Goal: Information Seeking & Learning: Learn about a topic

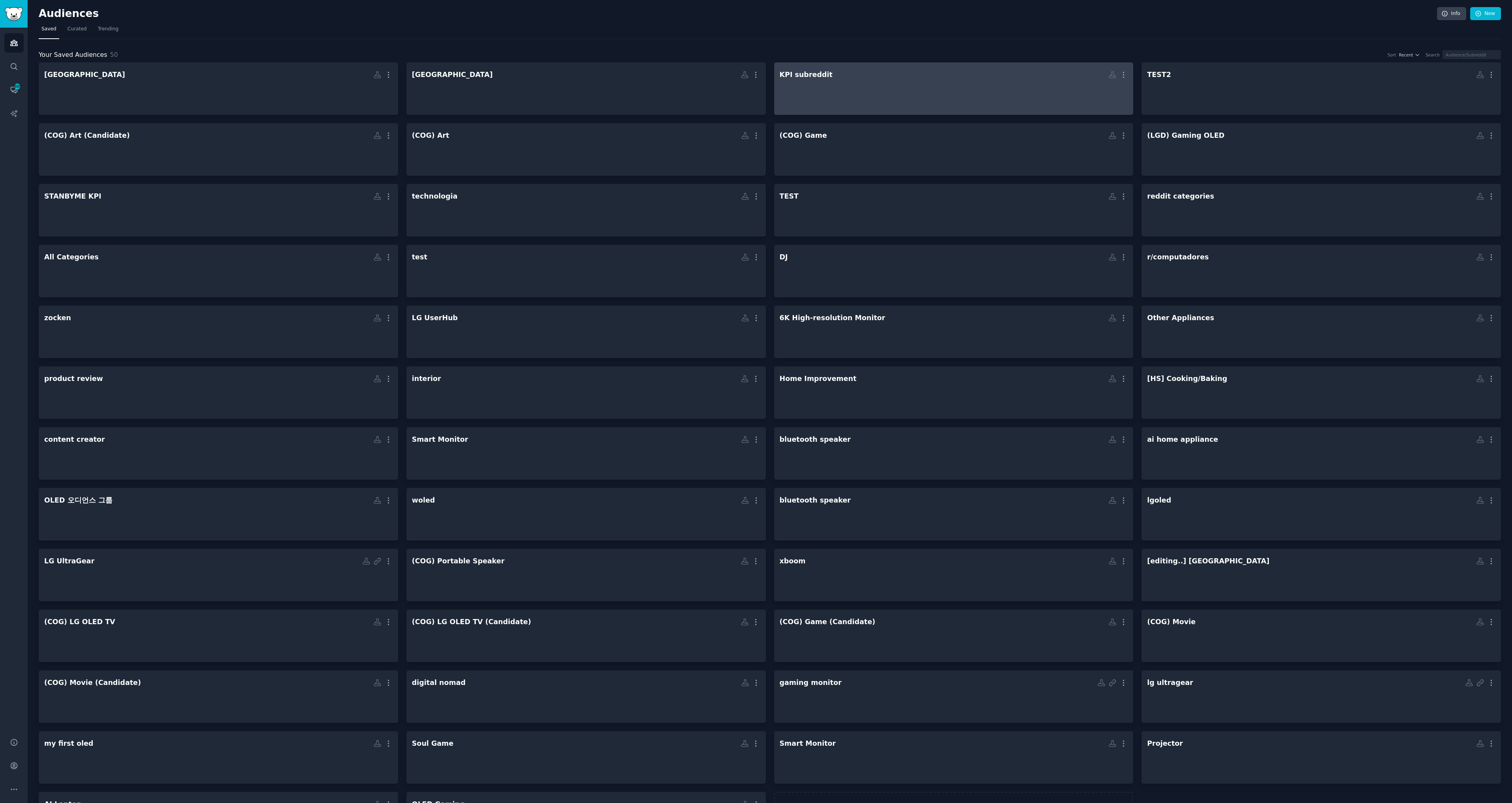
click at [807, 75] on div "KPI subreddit" at bounding box center [806, 74] width 53 height 10
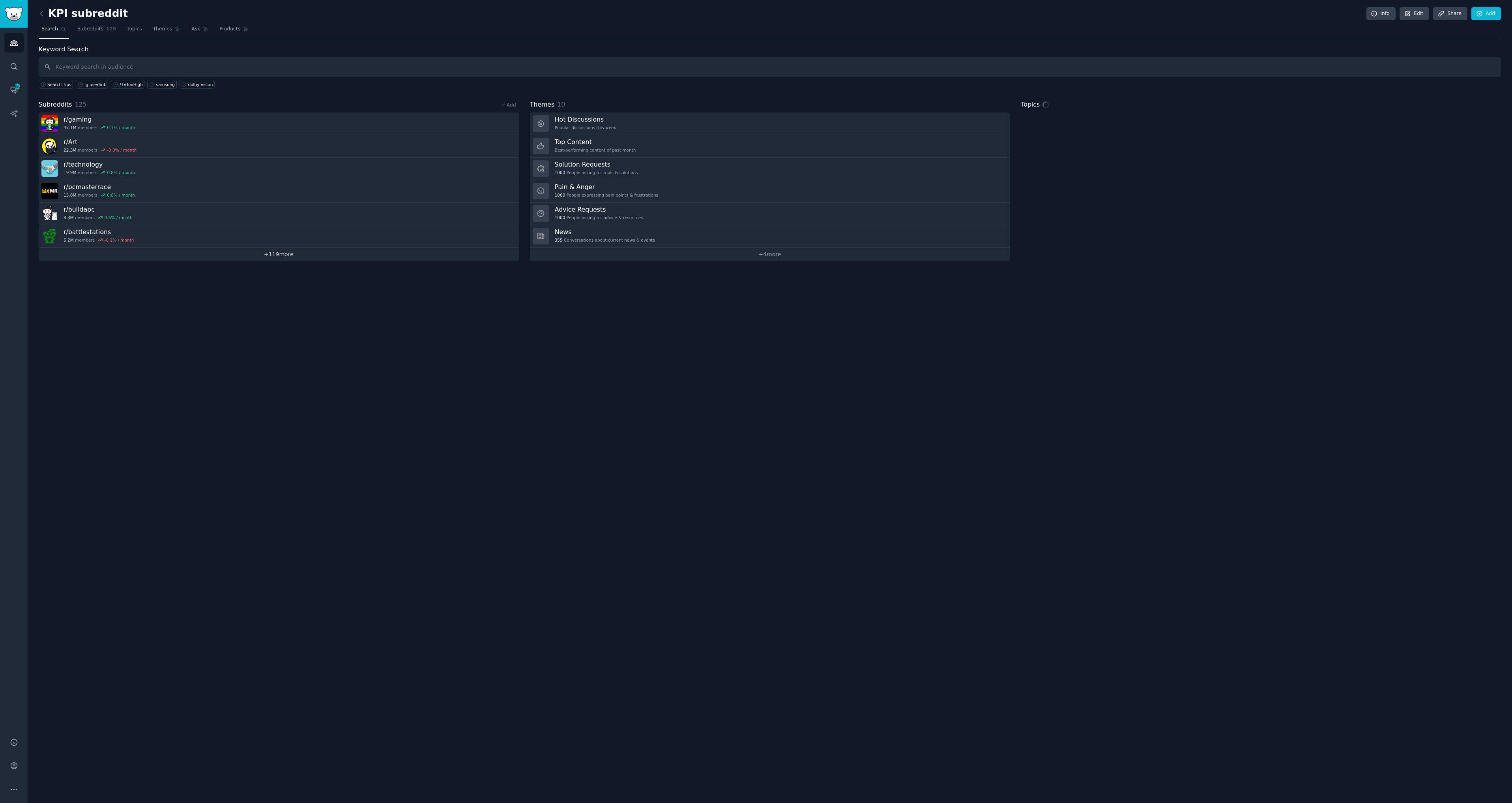
click at [290, 252] on link "+ 119 more" at bounding box center [279, 253] width 480 height 13
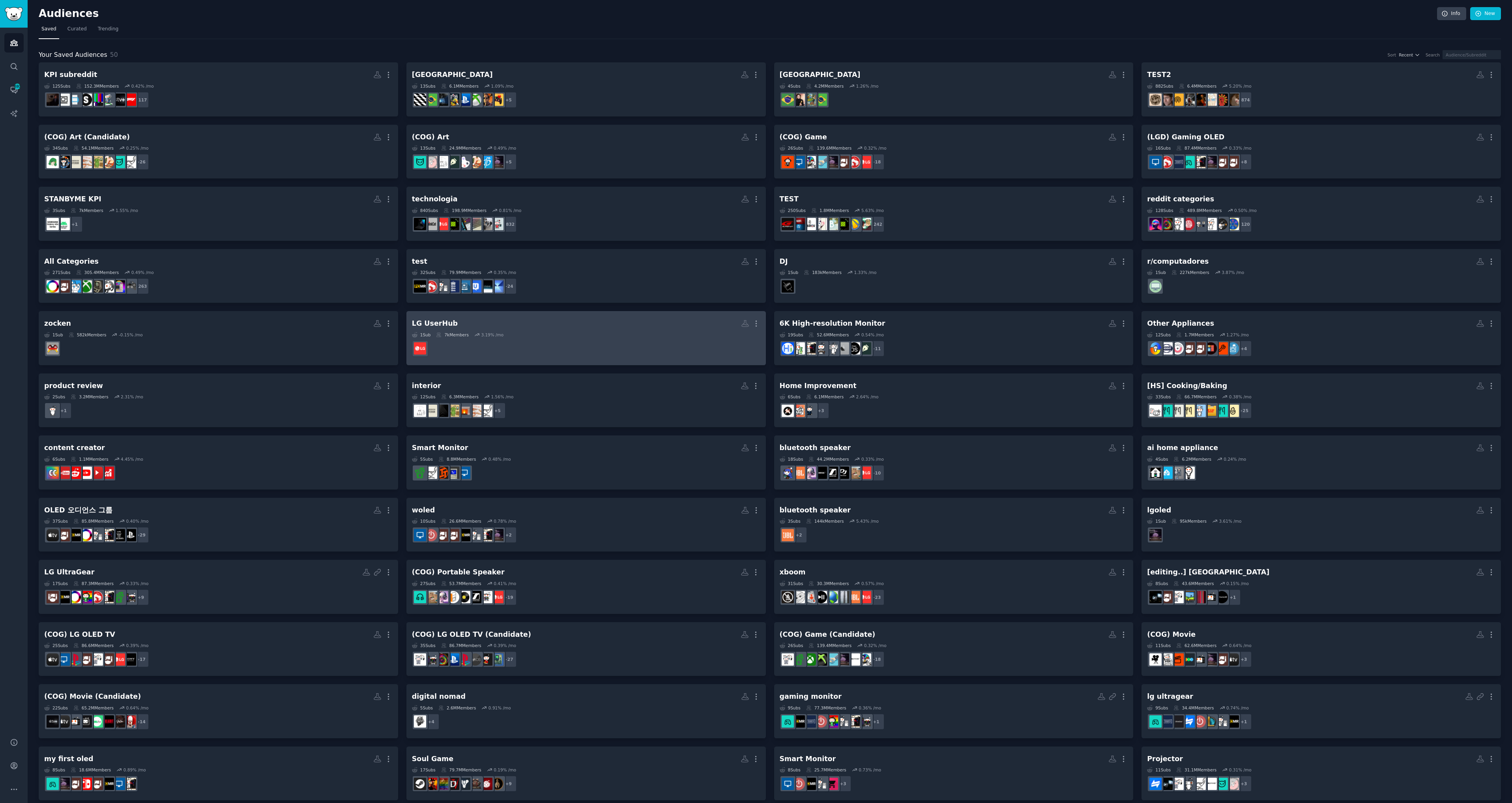
click at [670, 342] on dd at bounding box center [586, 348] width 348 height 22
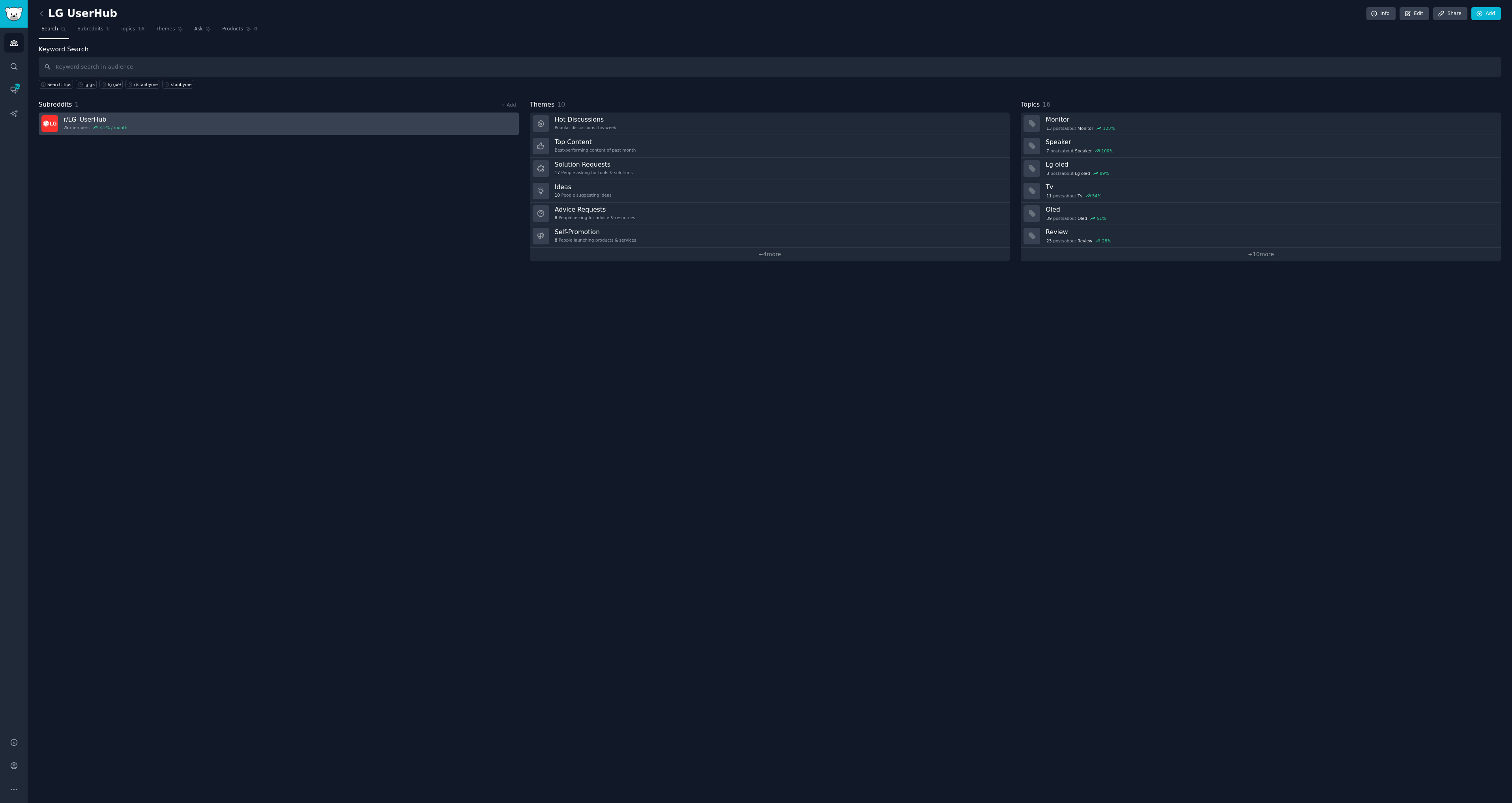
click at [162, 123] on link "r/ LG_UserHub 7k members 3.2 % / month" at bounding box center [279, 124] width 480 height 22
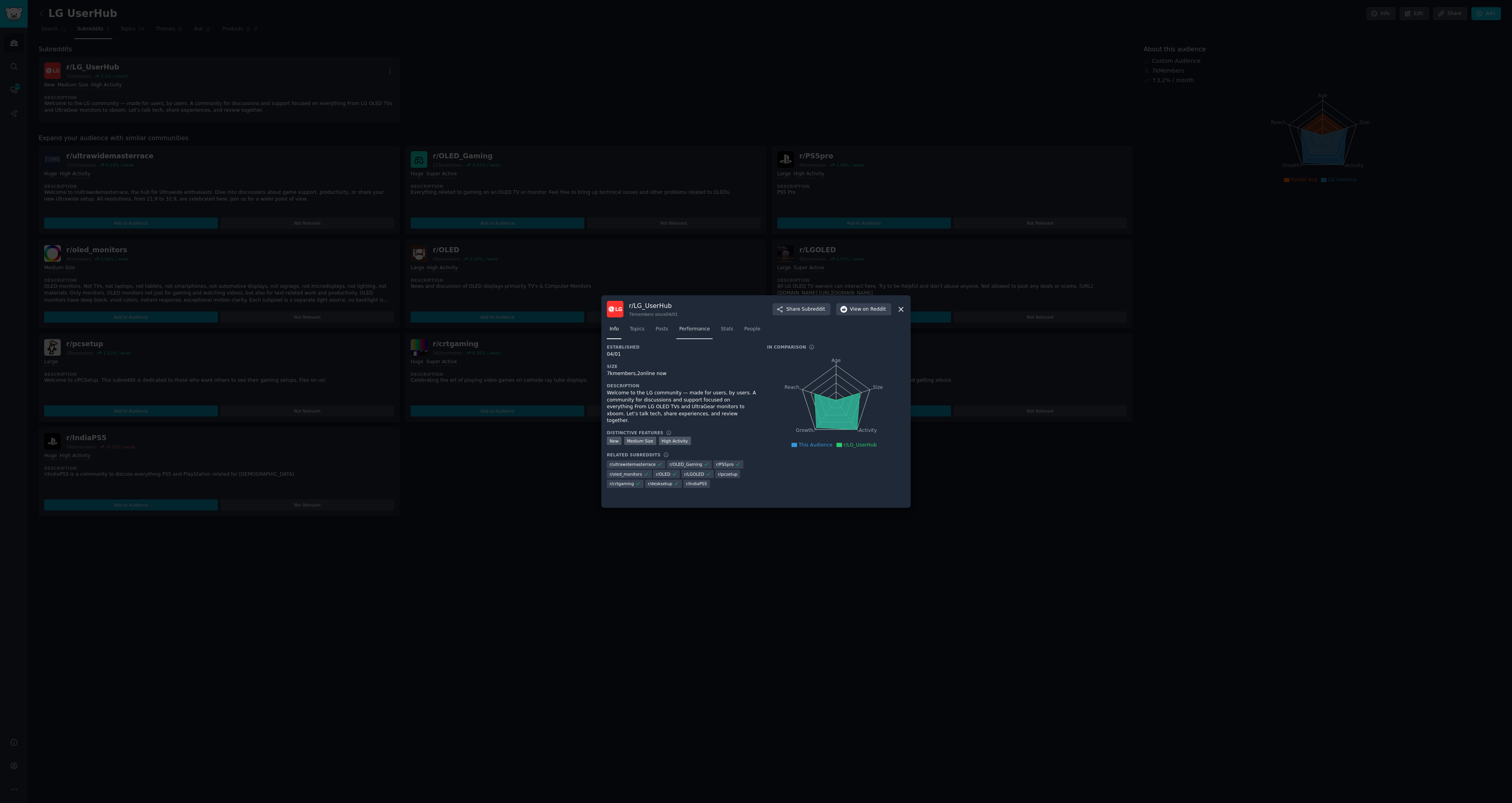
click at [691, 328] on span "Performance" at bounding box center [694, 329] width 31 height 7
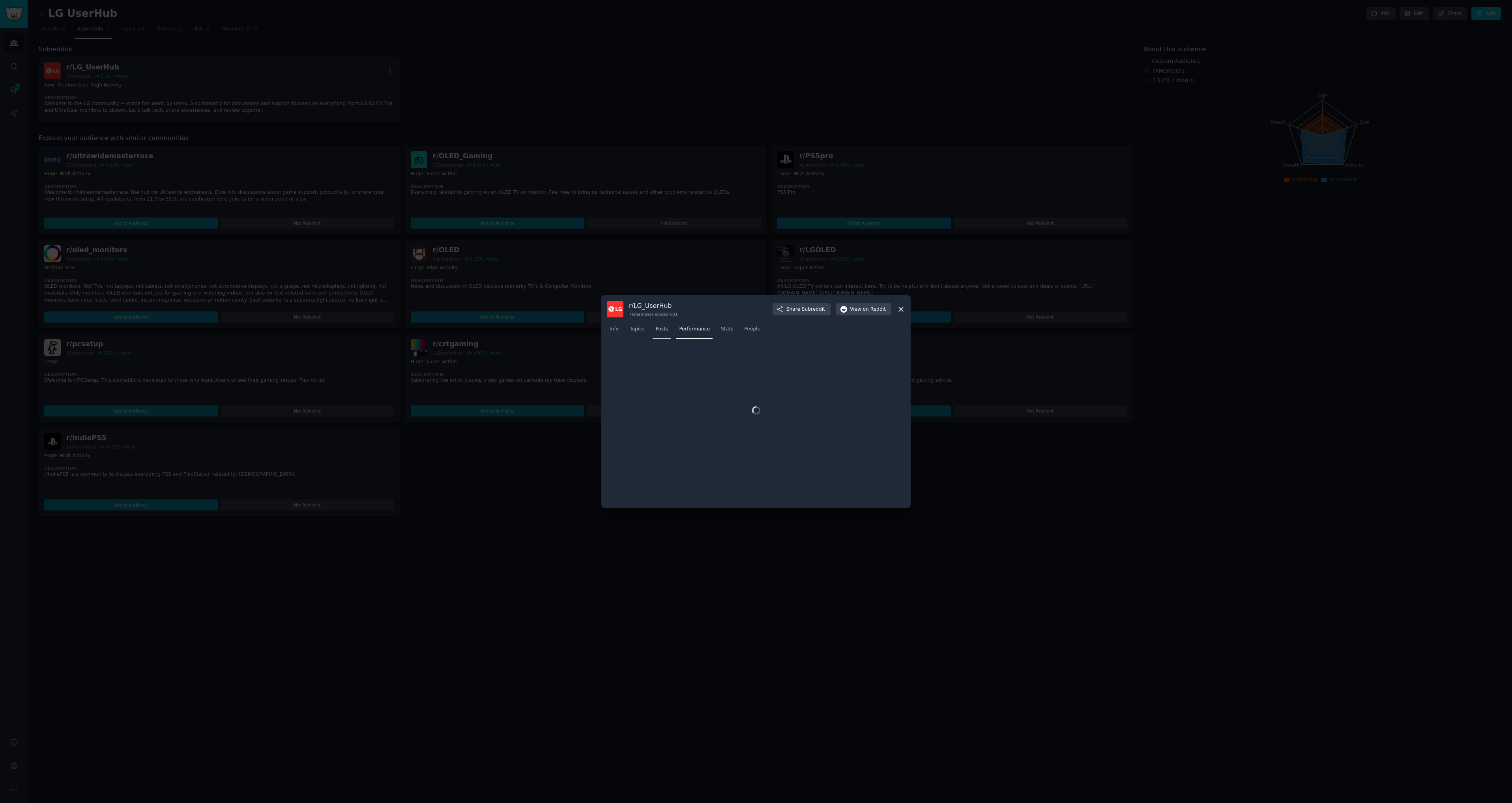
click at [655, 332] on span "Posts" at bounding box center [662, 329] width 13 height 7
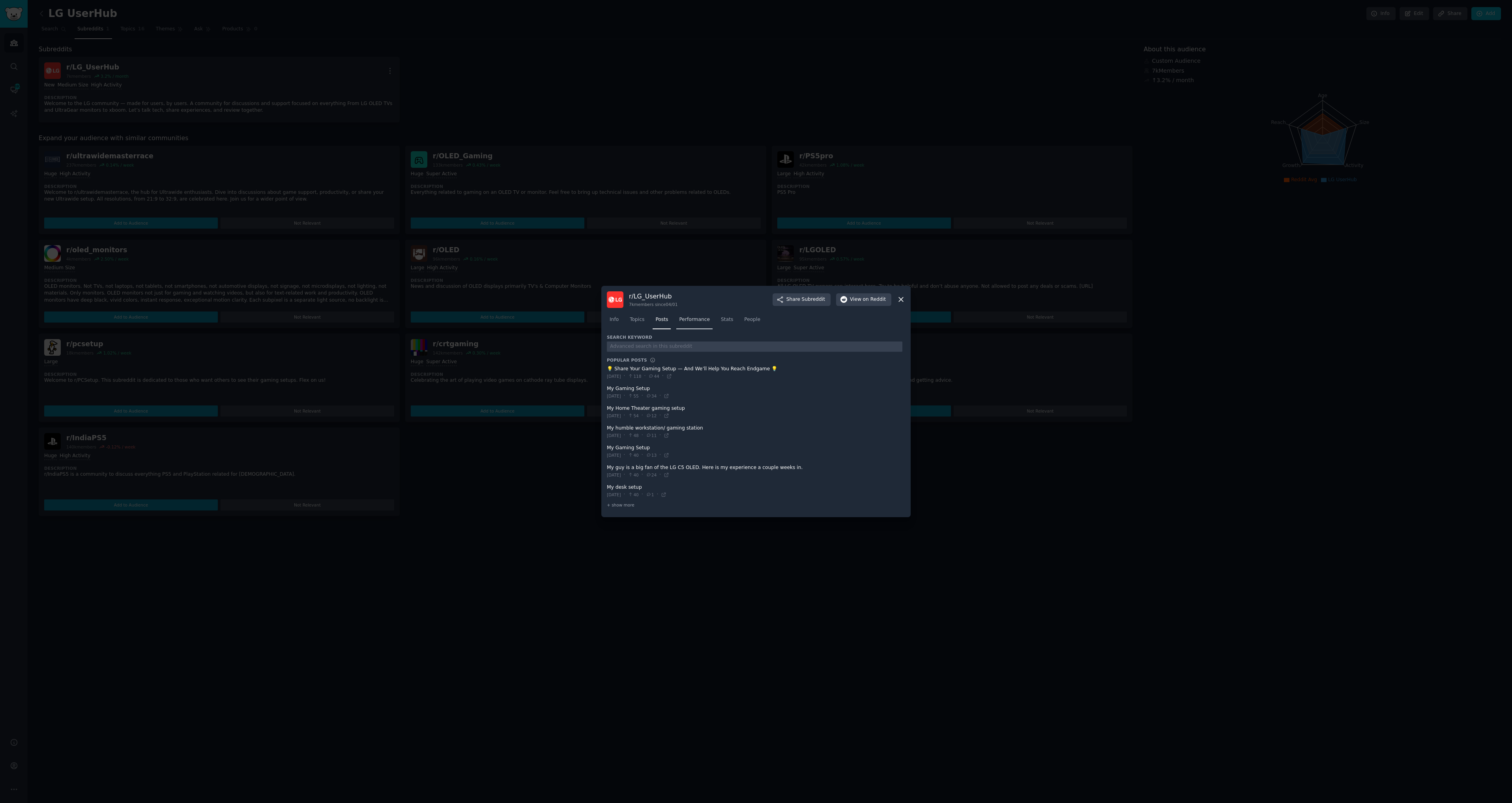
click at [691, 323] on span "Performance" at bounding box center [694, 319] width 31 height 7
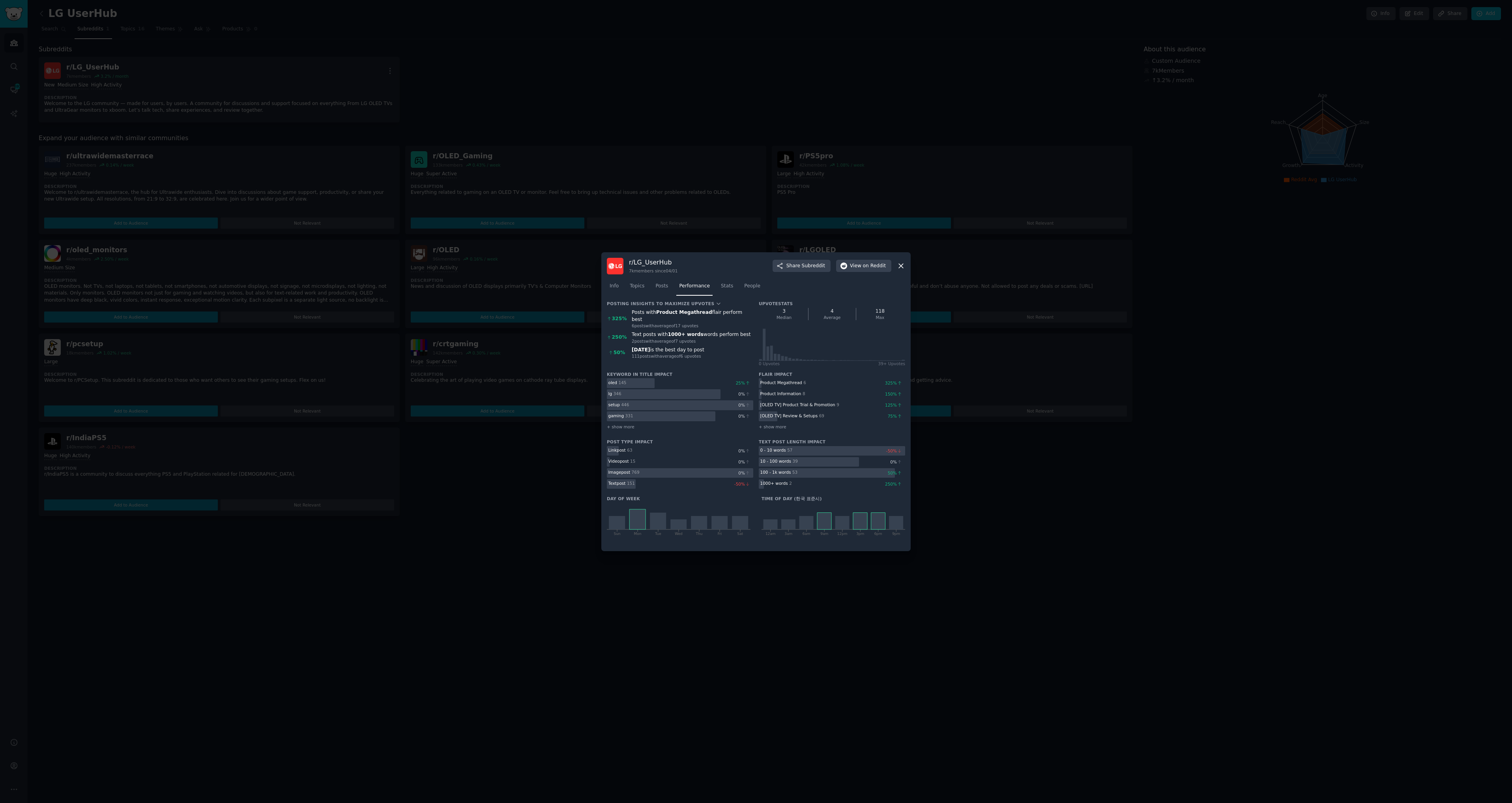
click at [623, 483] on div "Text post" at bounding box center [617, 482] width 17 height 6
click at [746, 291] on link "People" at bounding box center [751, 287] width 21 height 16
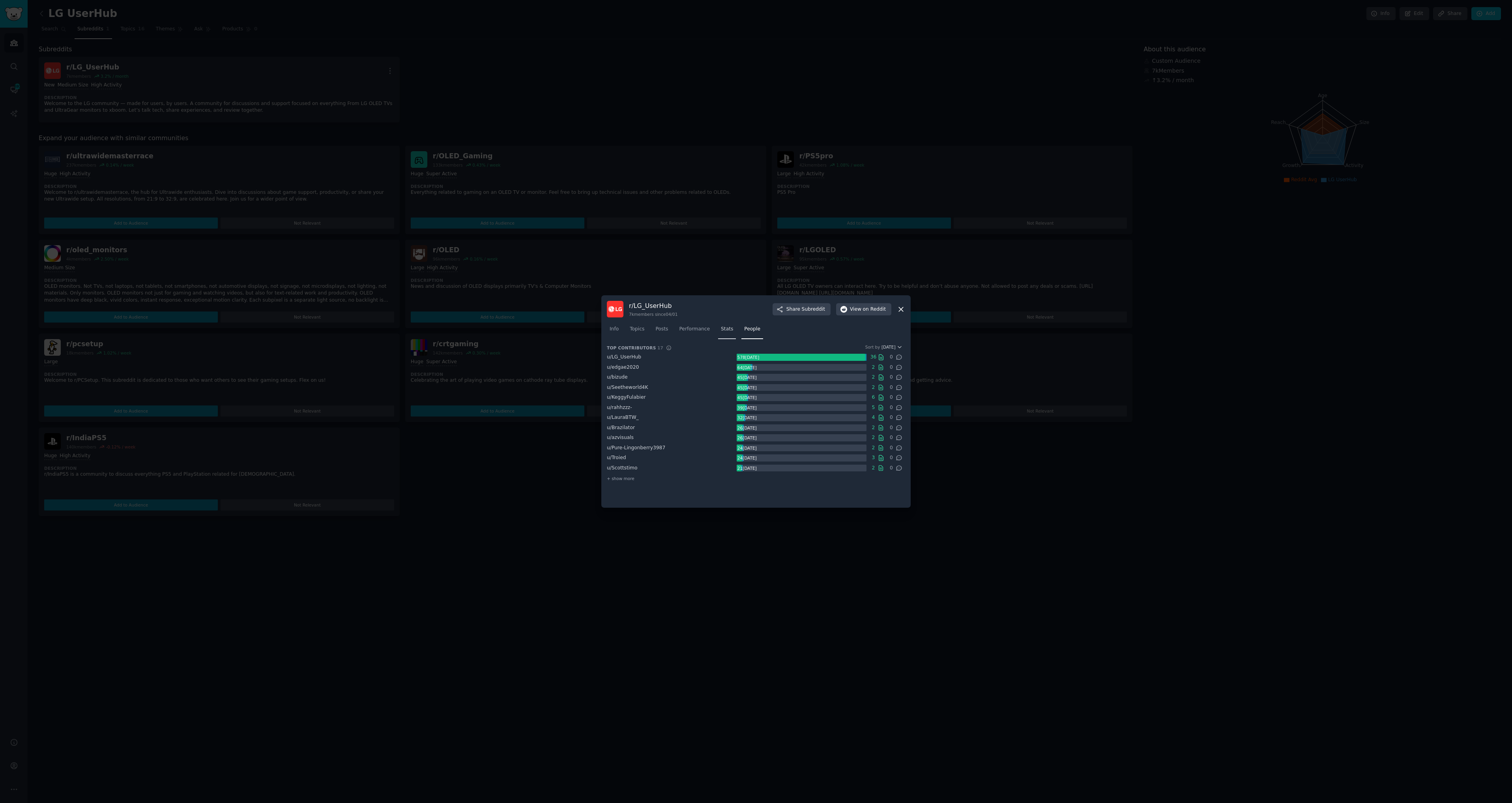
click at [724, 328] on span "Stats" at bounding box center [726, 329] width 12 height 7
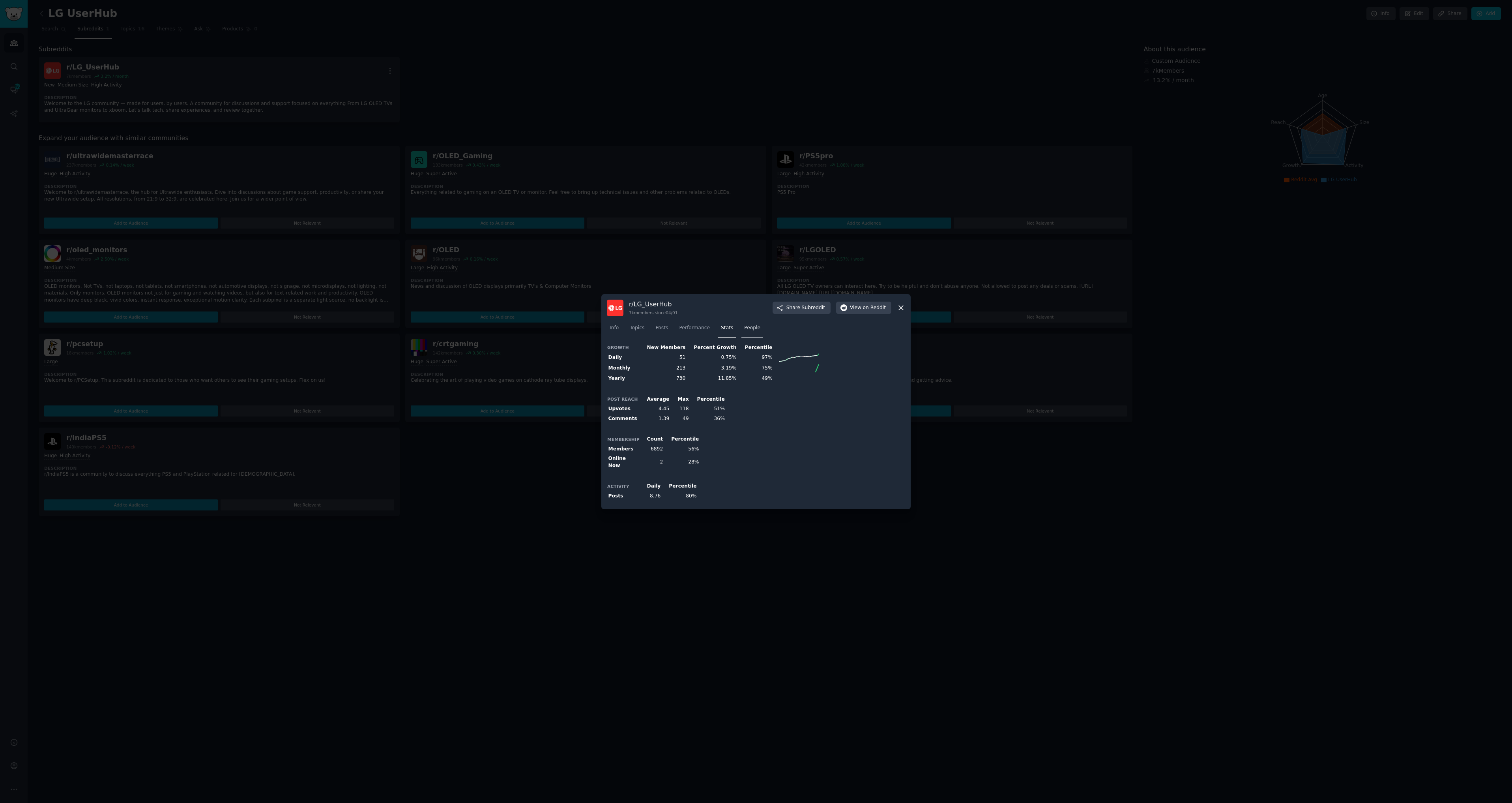
click at [744, 329] on span "People" at bounding box center [752, 328] width 16 height 7
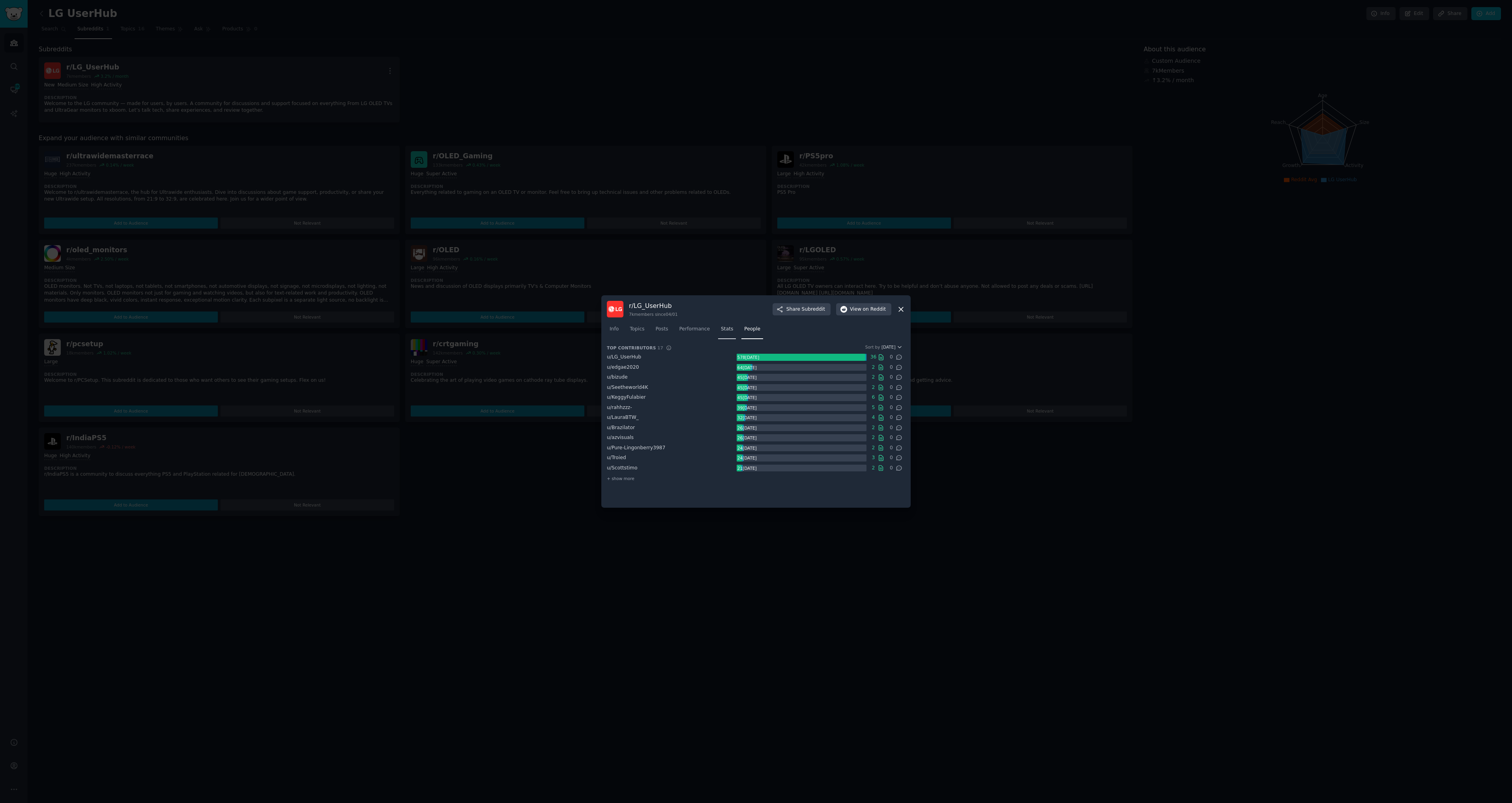
click at [720, 331] on span "Stats" at bounding box center [726, 329] width 12 height 7
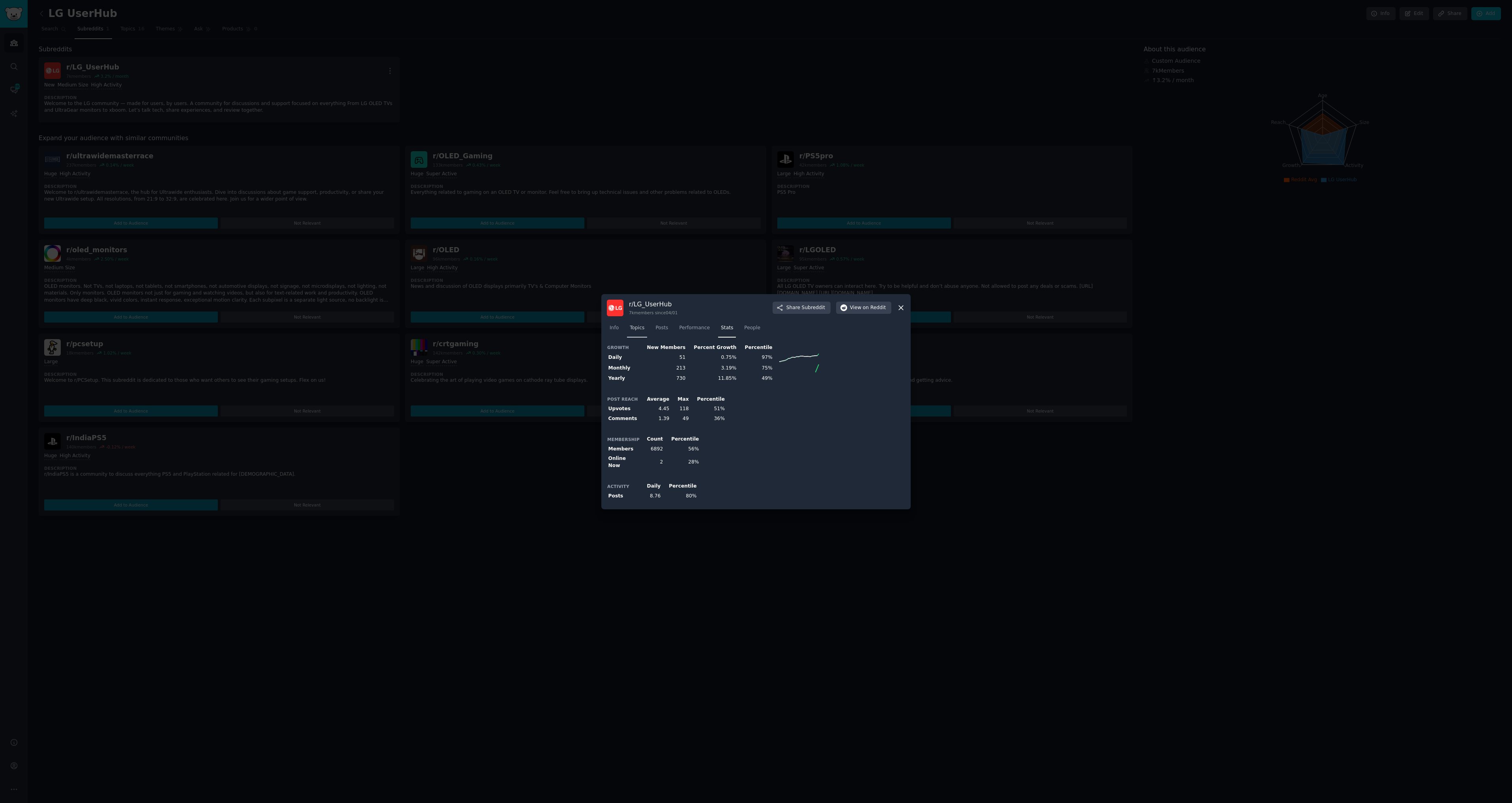
click at [636, 330] on span "Topics" at bounding box center [636, 328] width 14 height 7
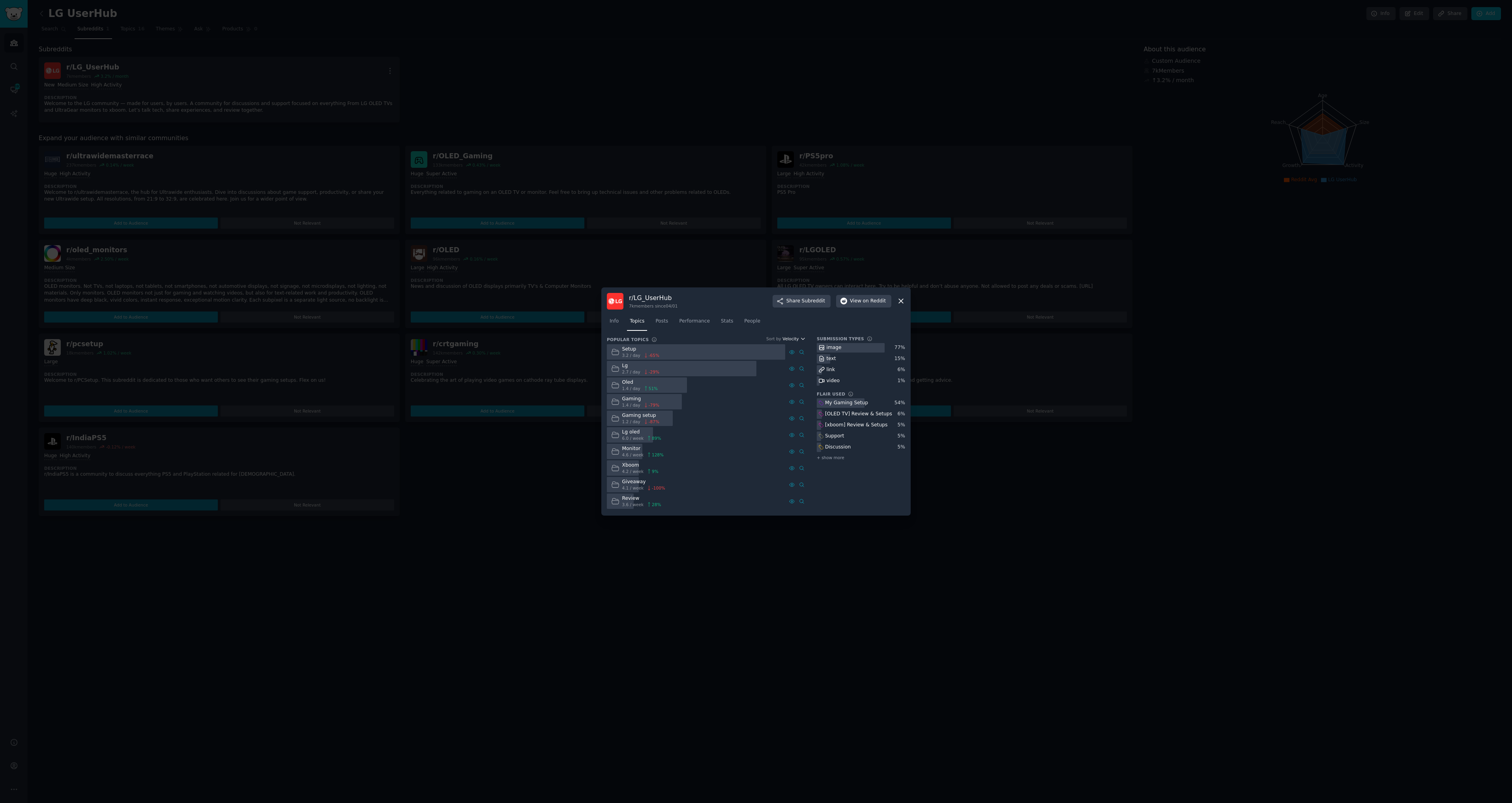
click at [794, 337] on span "Velocity" at bounding box center [790, 338] width 16 height 6
click at [659, 324] on span "Posts" at bounding box center [662, 321] width 13 height 7
click at [611, 326] on link "Info" at bounding box center [614, 322] width 14 height 16
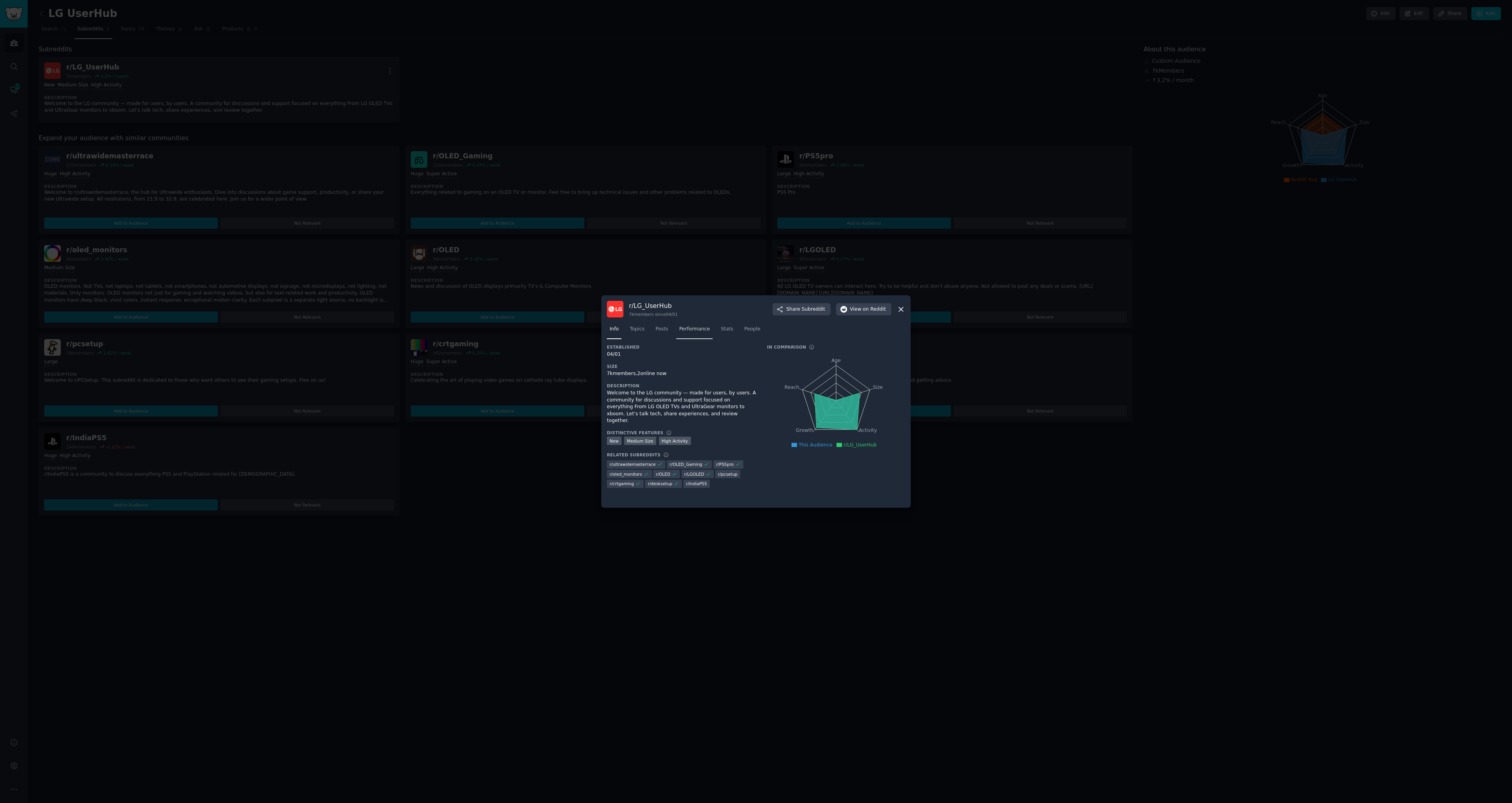
click at [681, 329] on span "Performance" at bounding box center [694, 329] width 31 height 7
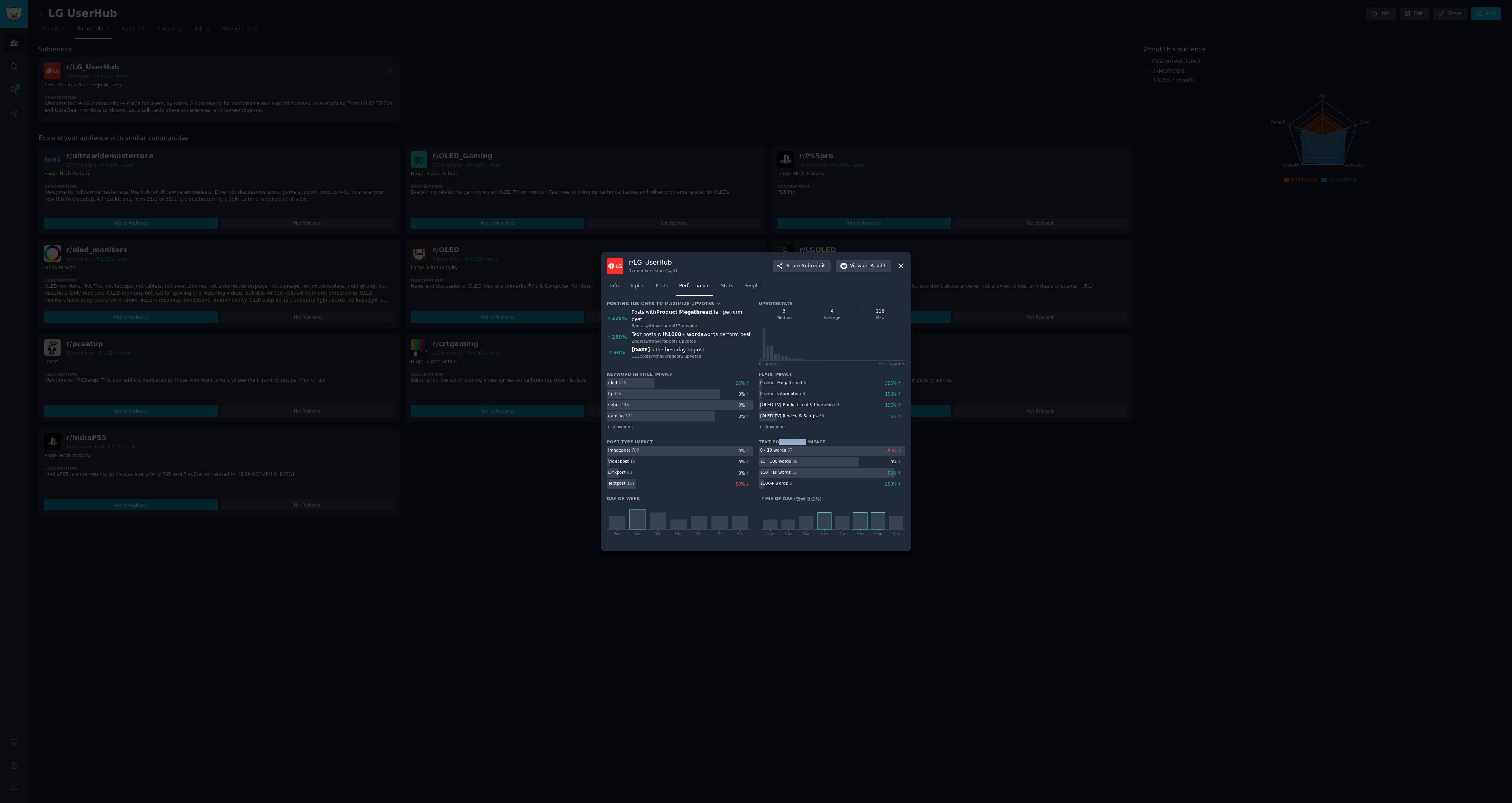
drag, startPoint x: 800, startPoint y: 442, endPoint x: 777, endPoint y: 436, distance: 23.8
click at [777, 436] on div "Keyword in title impact oled 145 25 % lg 346 0 % setup 446 0 % gaming 331 0 % +…" at bounding box center [755, 459] width 298 height 174
click at [671, 497] on h3 "Day of week" at bounding box center [678, 498] width 143 height 6
click at [747, 526] on icon at bounding box center [739, 522] width 16 height 13
drag, startPoint x: 401, startPoint y: 658, endPoint x: 399, endPoint y: 653, distance: 5.4
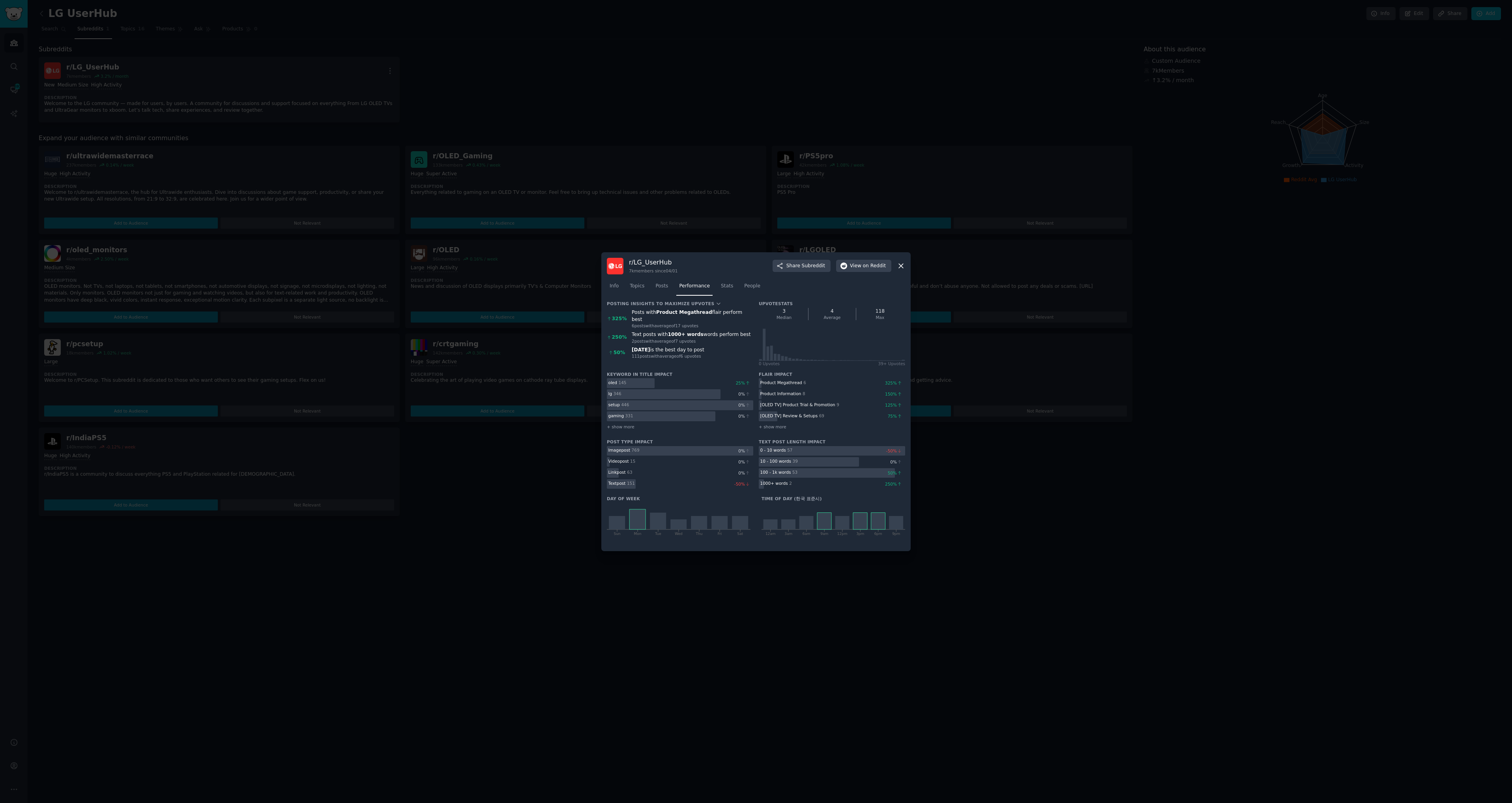
click at [400, 656] on div at bounding box center [756, 402] width 1512 height 803
click at [899, 264] on icon at bounding box center [900, 265] width 4 height 4
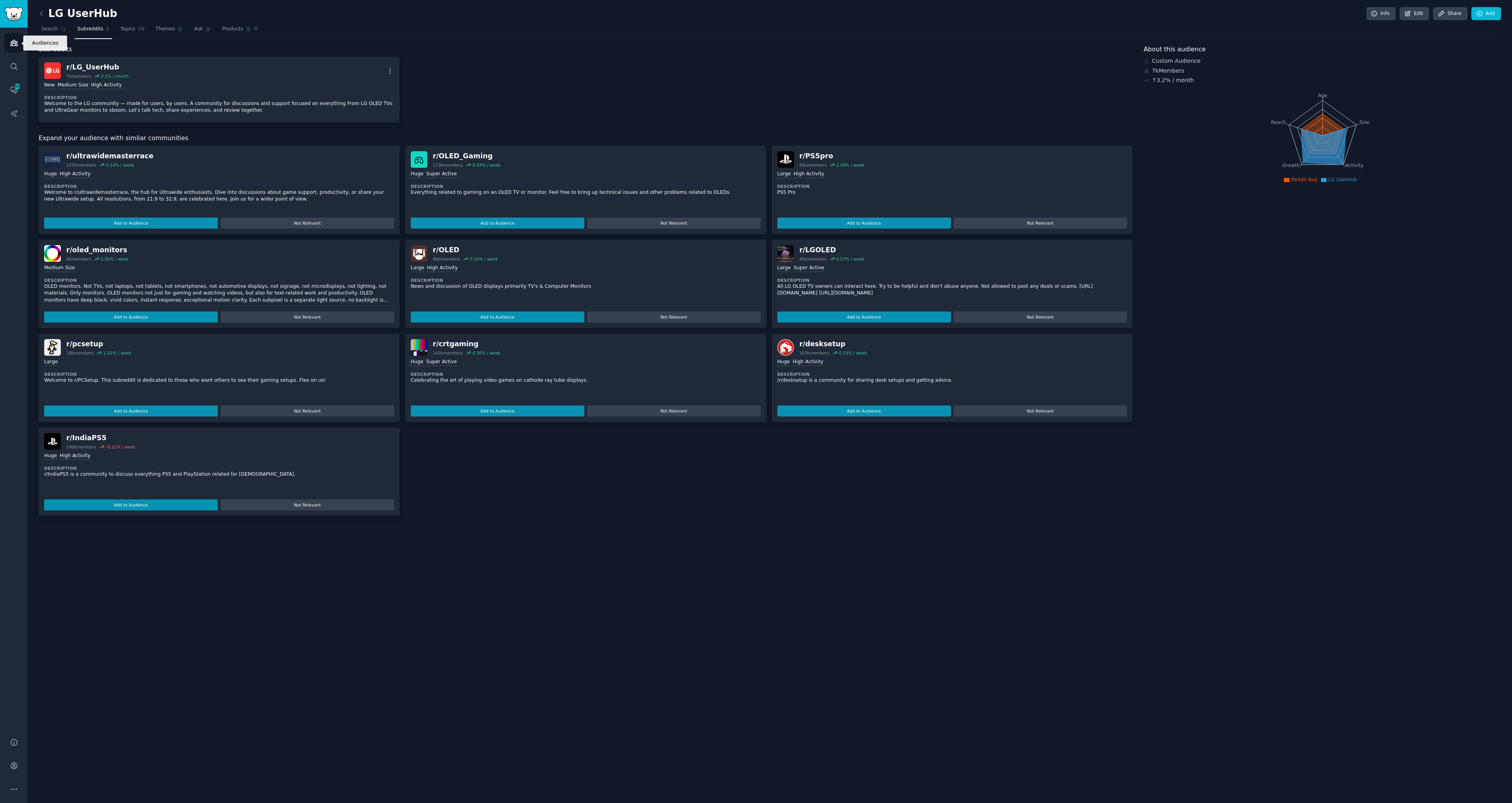
click at [19, 46] on link "Audiences" at bounding box center [13, 43] width 19 height 19
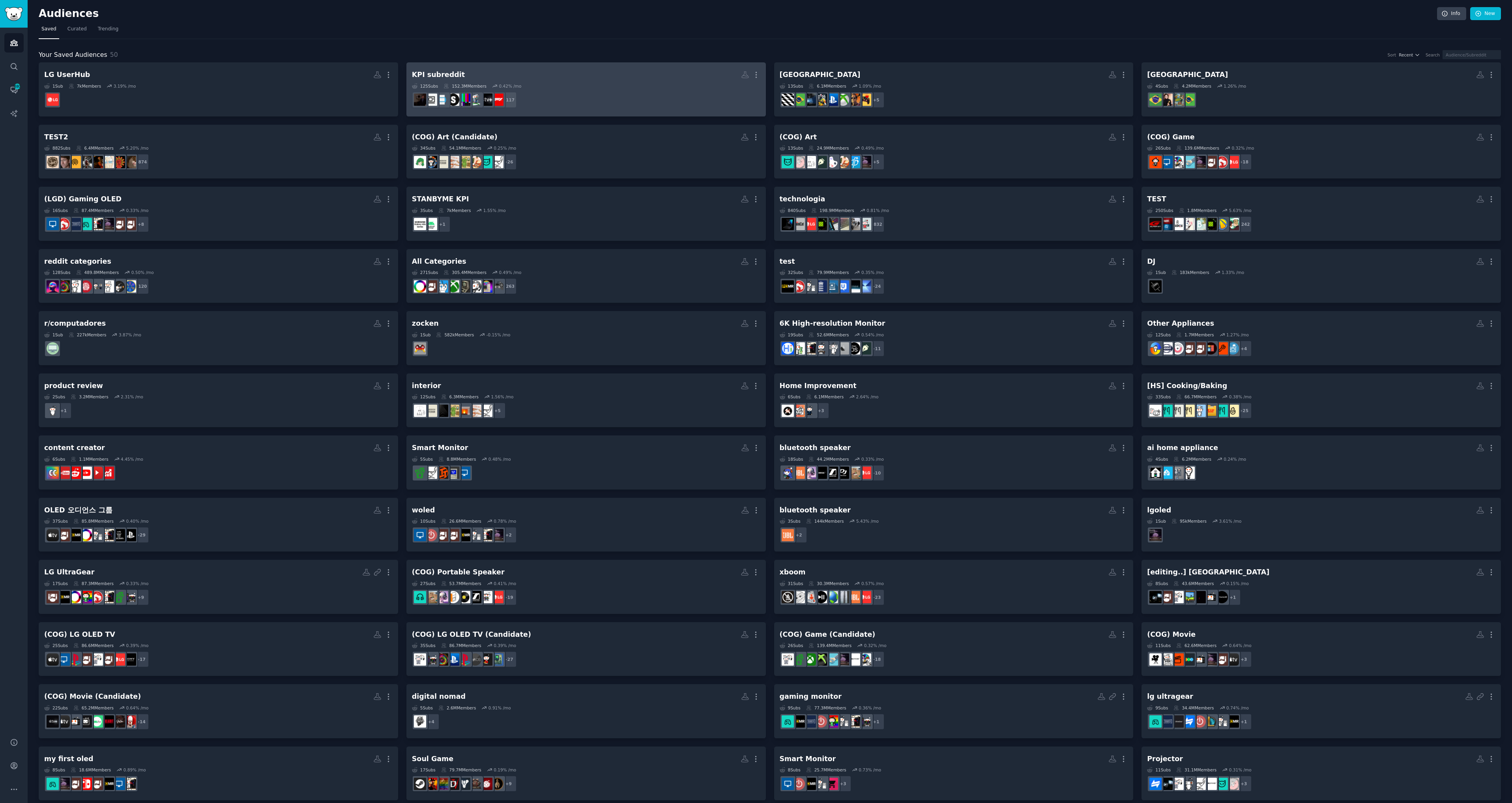
click at [591, 89] on dd "+ 117" at bounding box center [586, 100] width 348 height 22
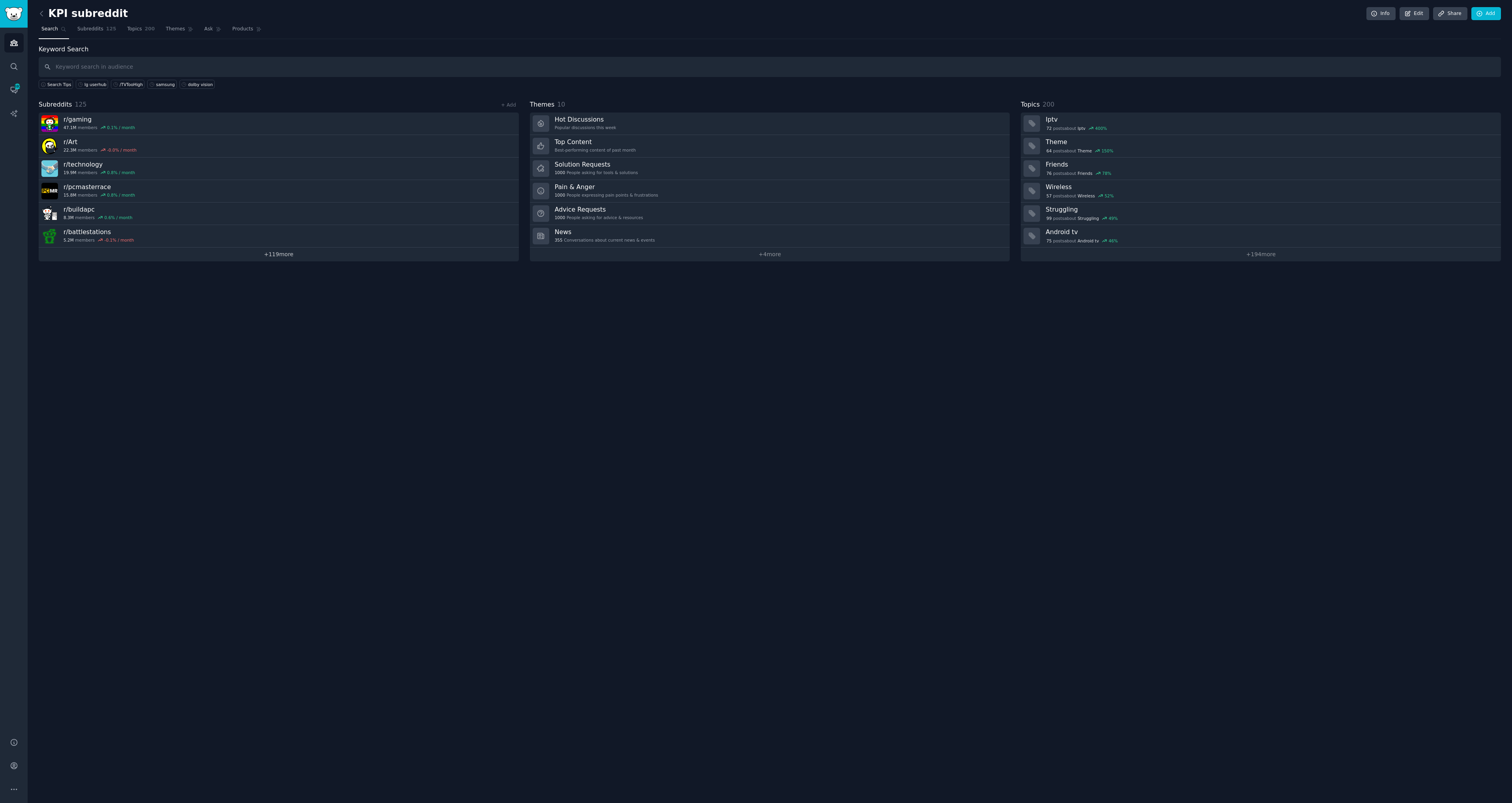
click at [267, 253] on link "+ 119 more" at bounding box center [279, 253] width 480 height 13
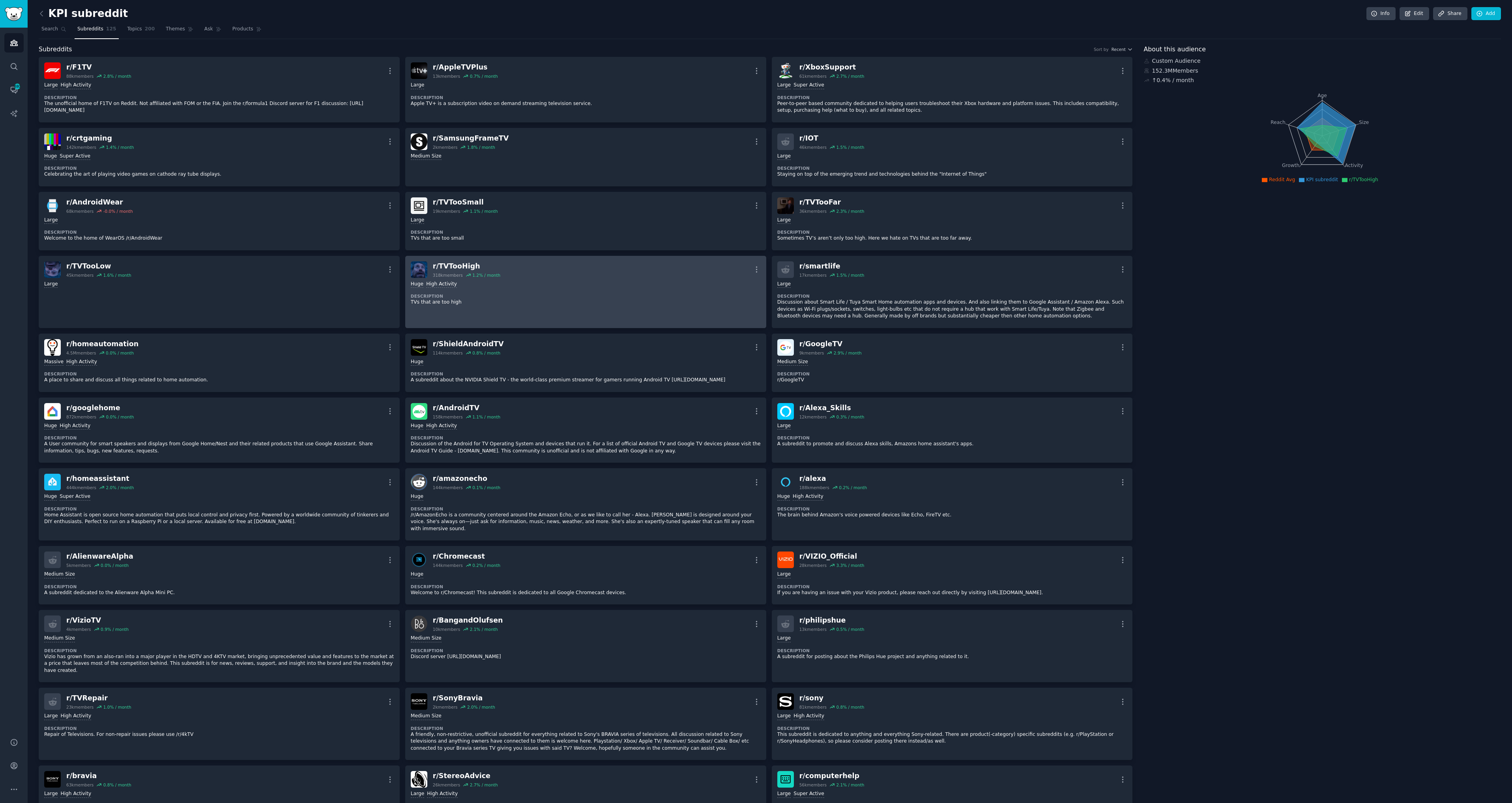
click at [561, 307] on div "Huge High Activity Description TVs that are too high" at bounding box center [586, 293] width 350 height 31
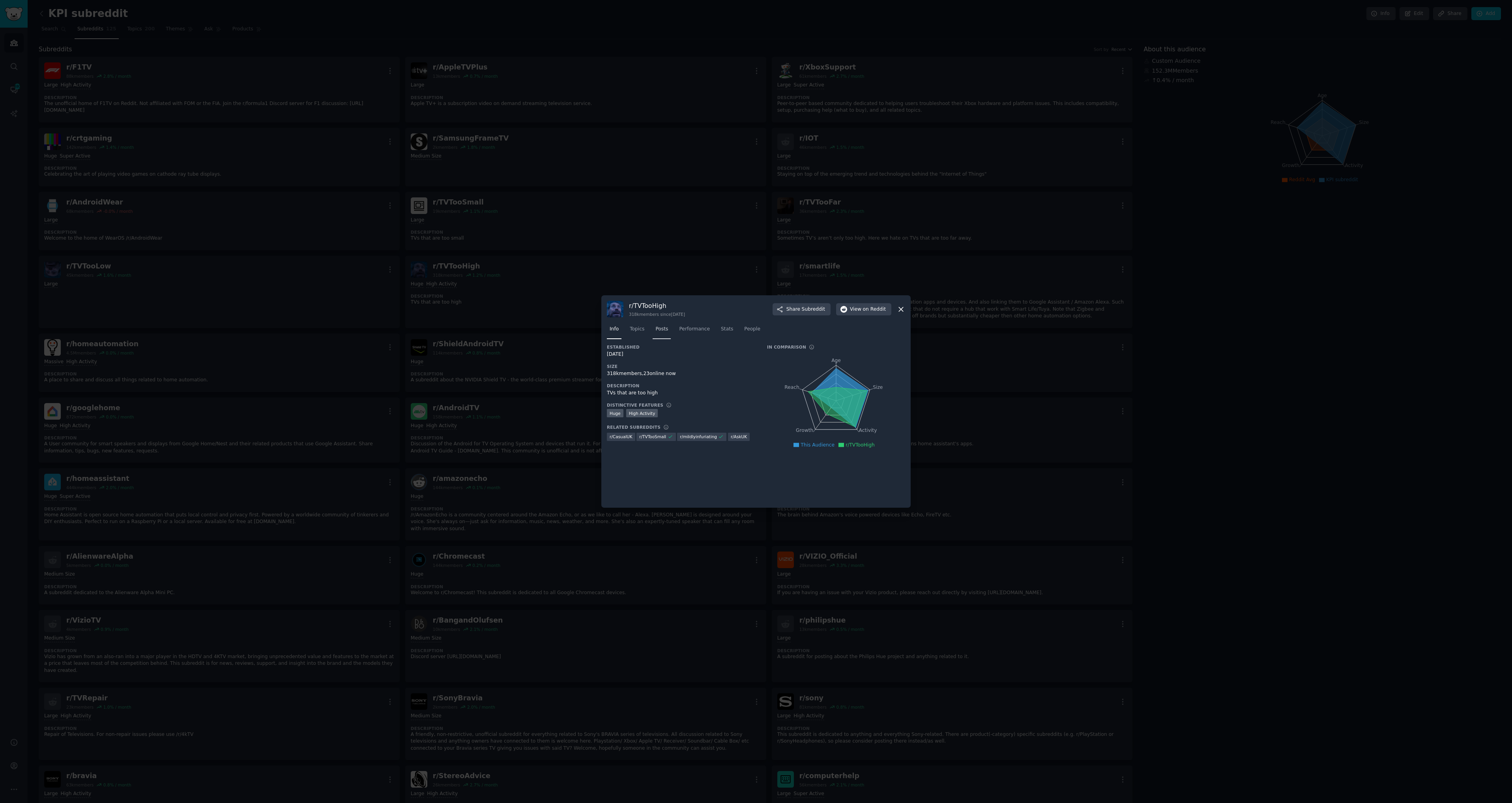
click at [663, 327] on span "Posts" at bounding box center [662, 329] width 13 height 7
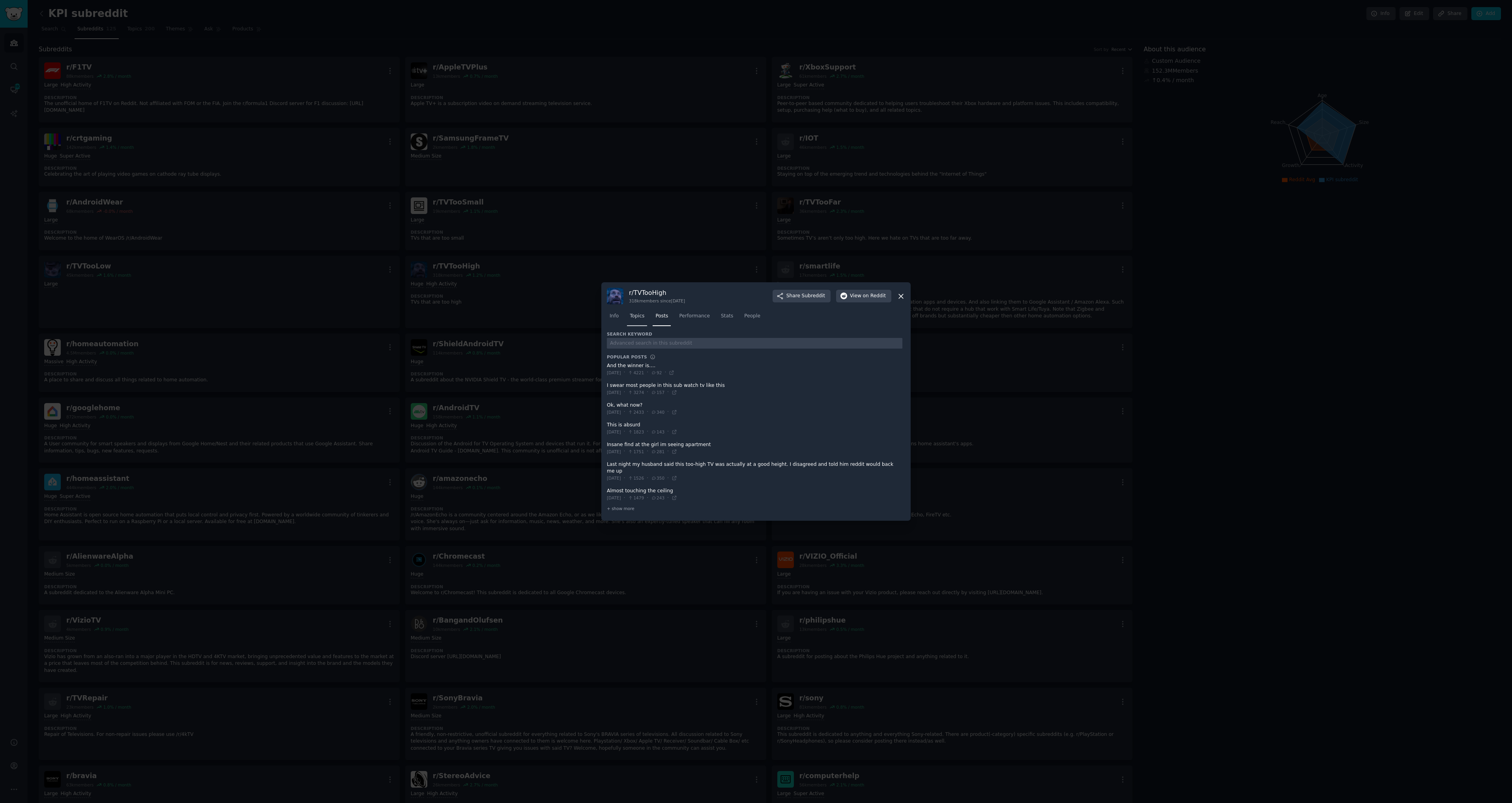
click at [641, 320] on span "Topics" at bounding box center [636, 316] width 14 height 7
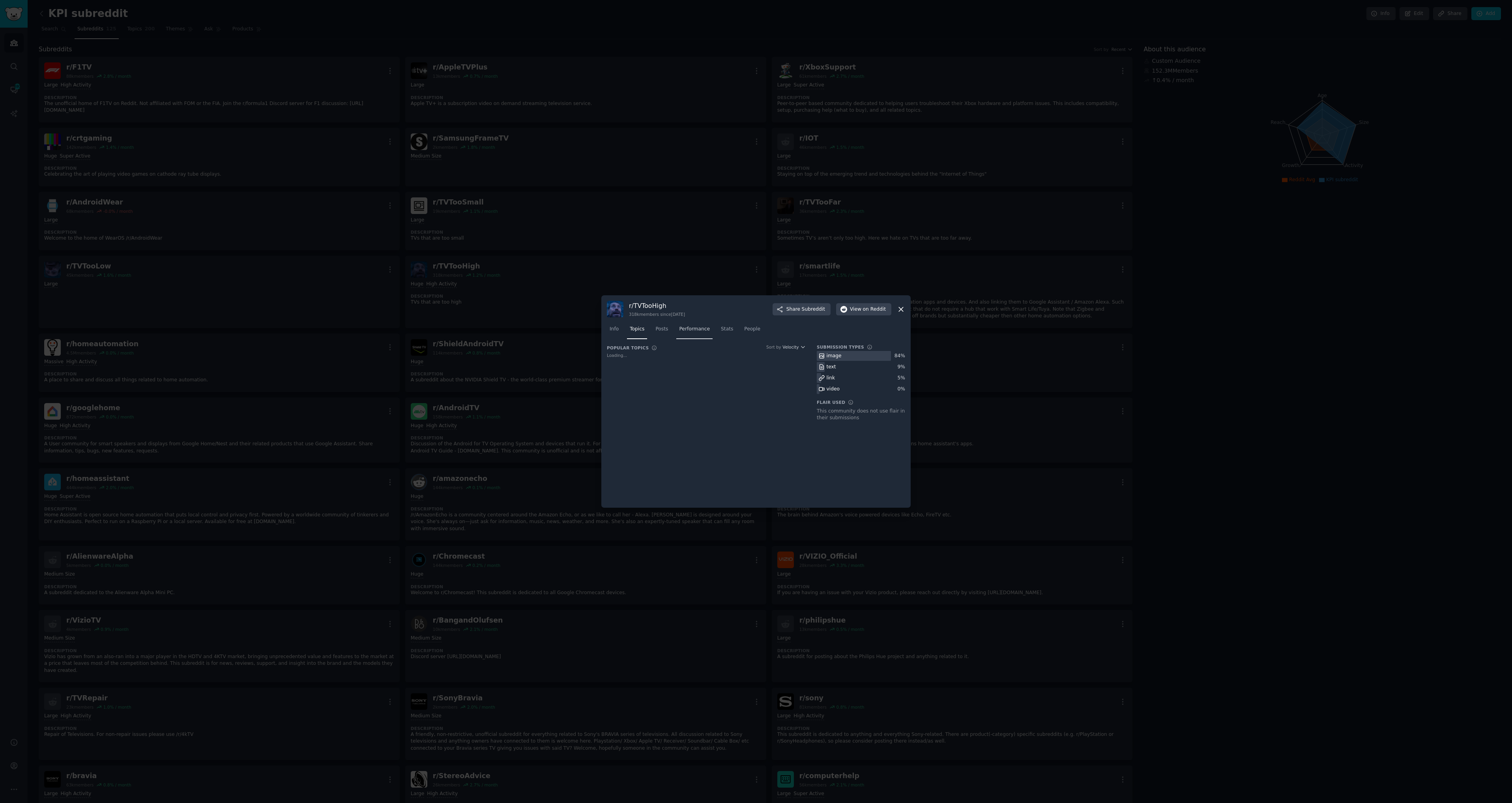
click at [690, 325] on link "Performance" at bounding box center [694, 331] width 36 height 16
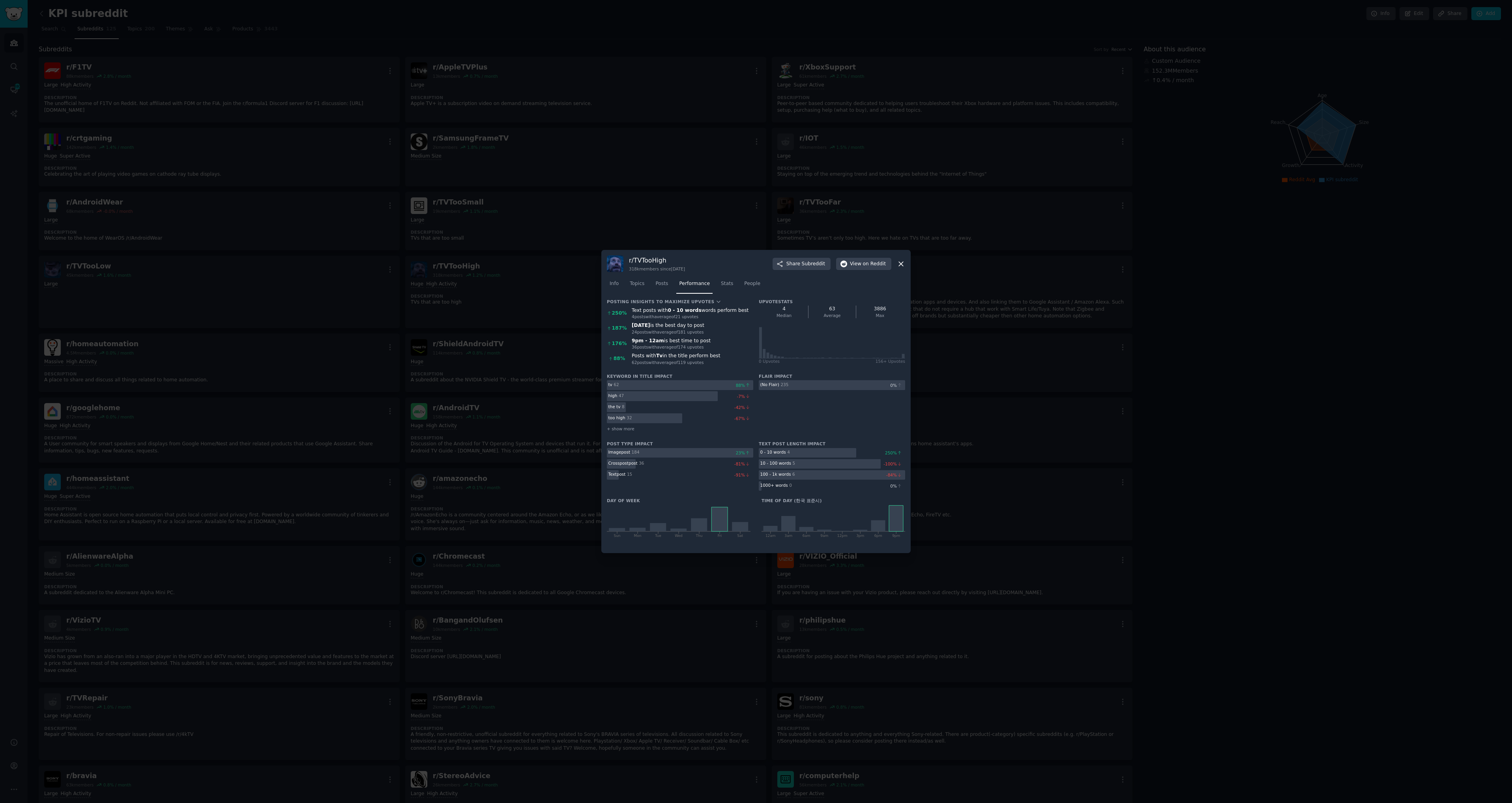
click at [903, 263] on icon at bounding box center [901, 264] width 8 height 8
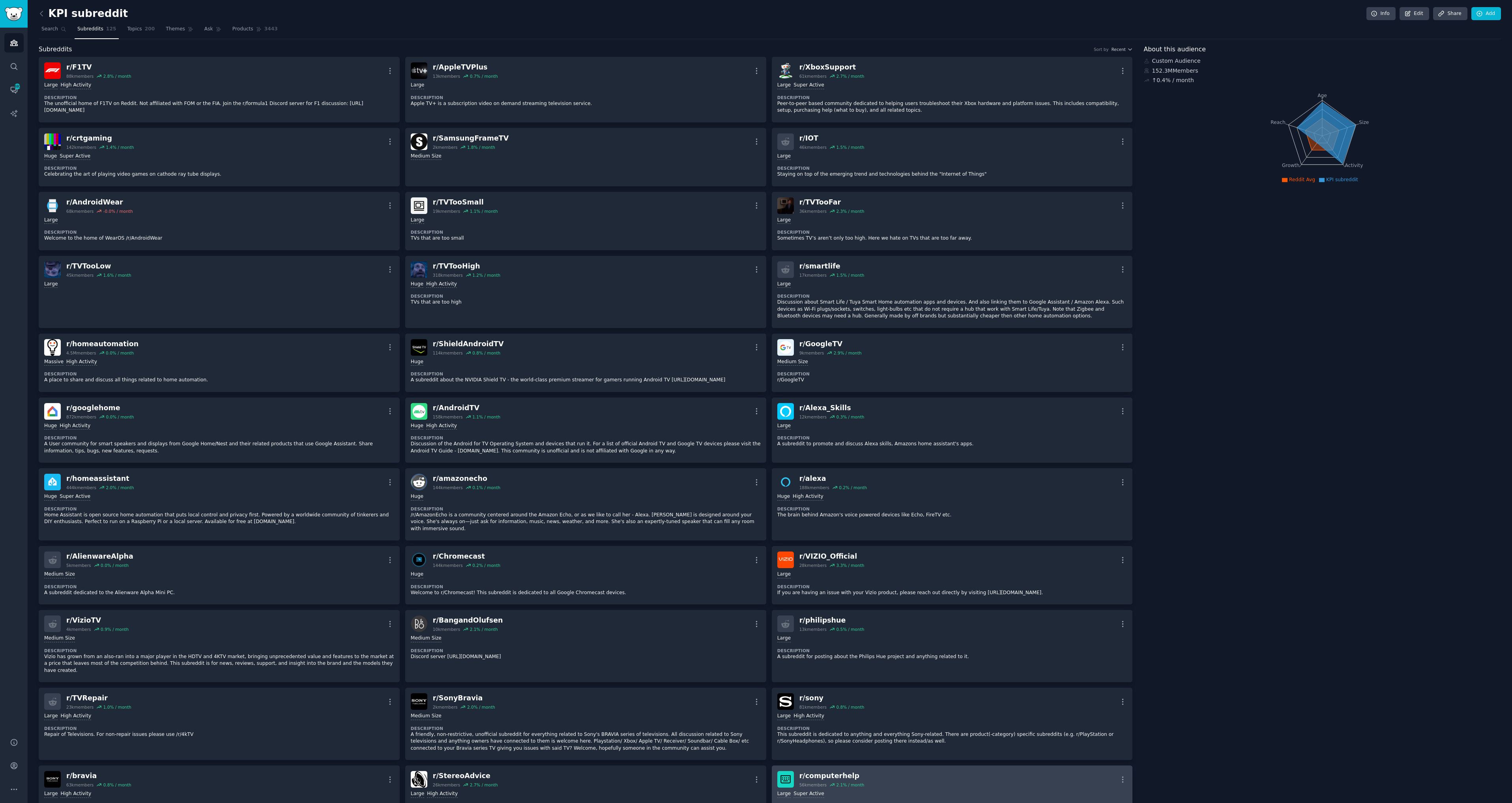
scroll to position [197, 0]
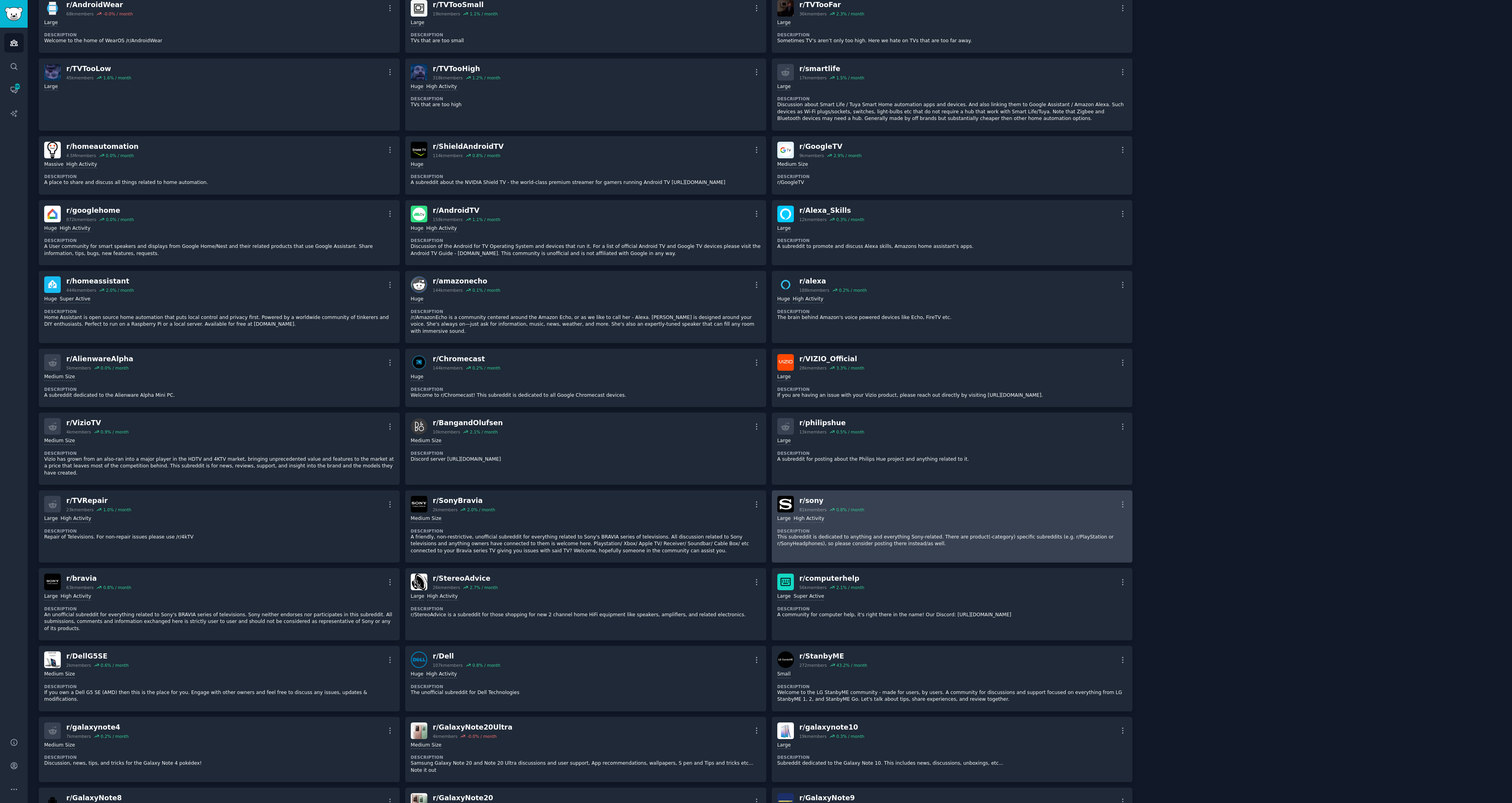
click at [887, 528] on dt "Description" at bounding box center [952, 531] width 350 height 6
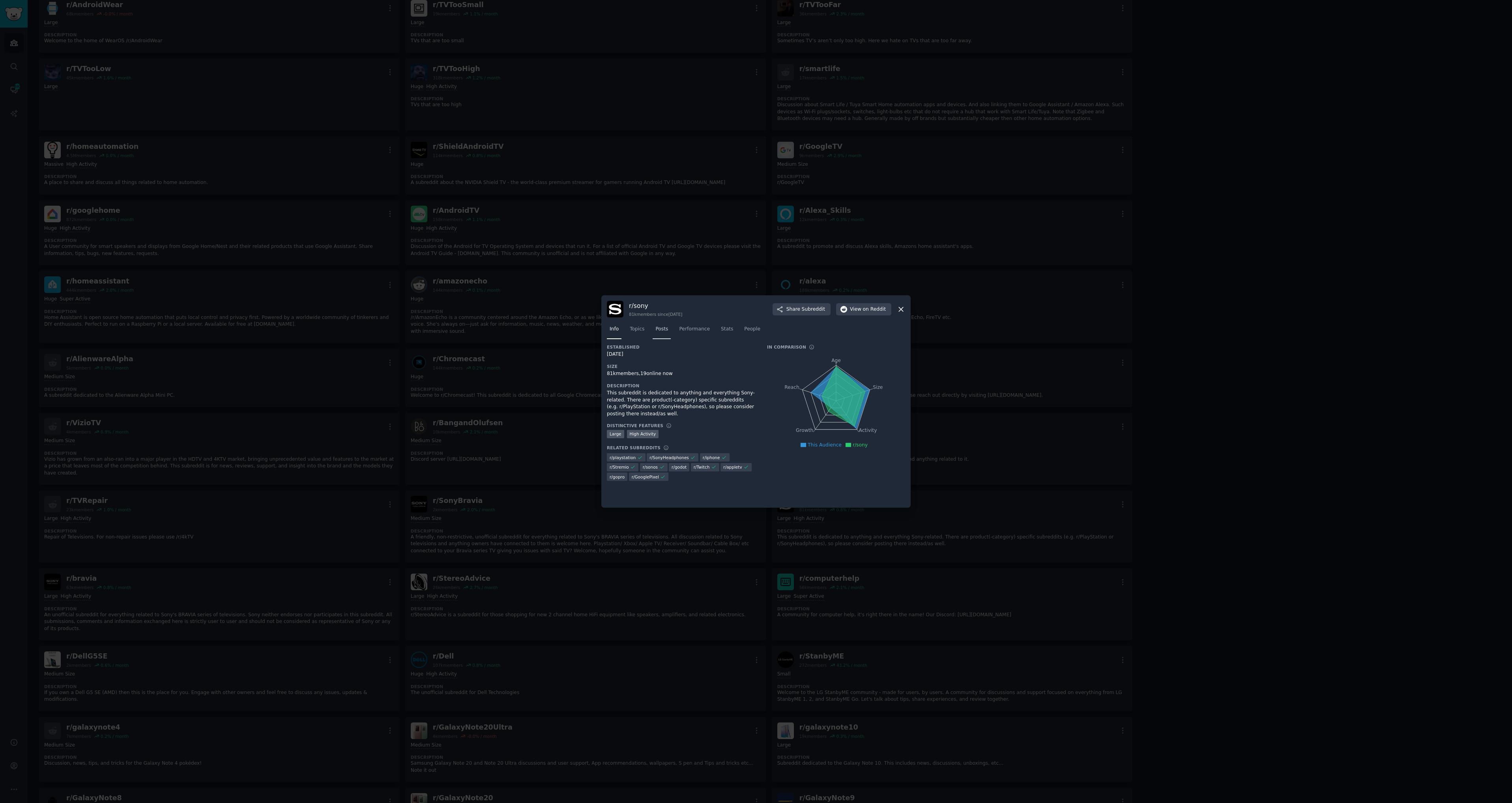
click at [664, 329] on span "Posts" at bounding box center [662, 329] width 13 height 7
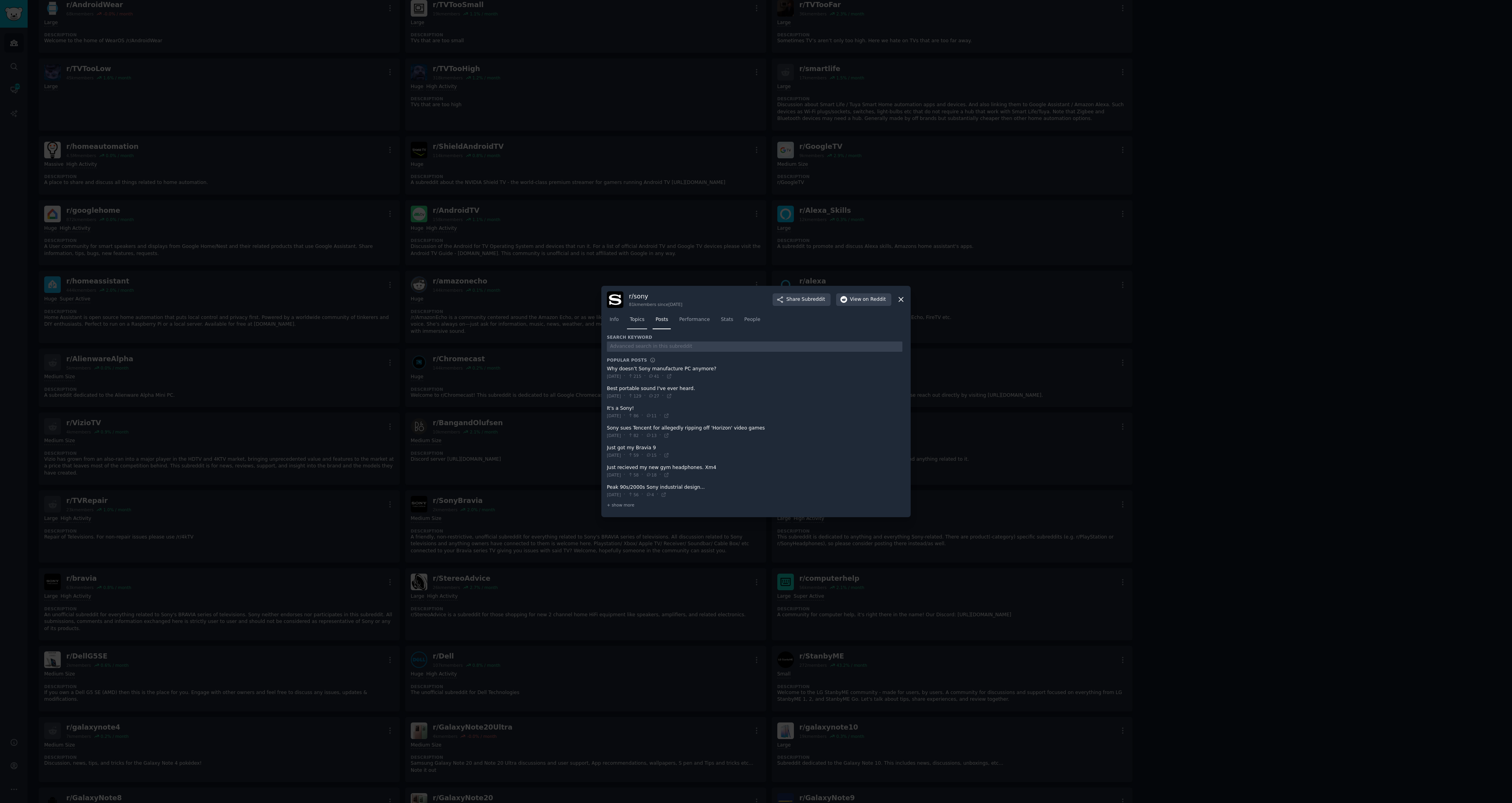
click at [640, 319] on span "Topics" at bounding box center [636, 319] width 14 height 7
click at [690, 323] on span "Performance" at bounding box center [694, 321] width 31 height 7
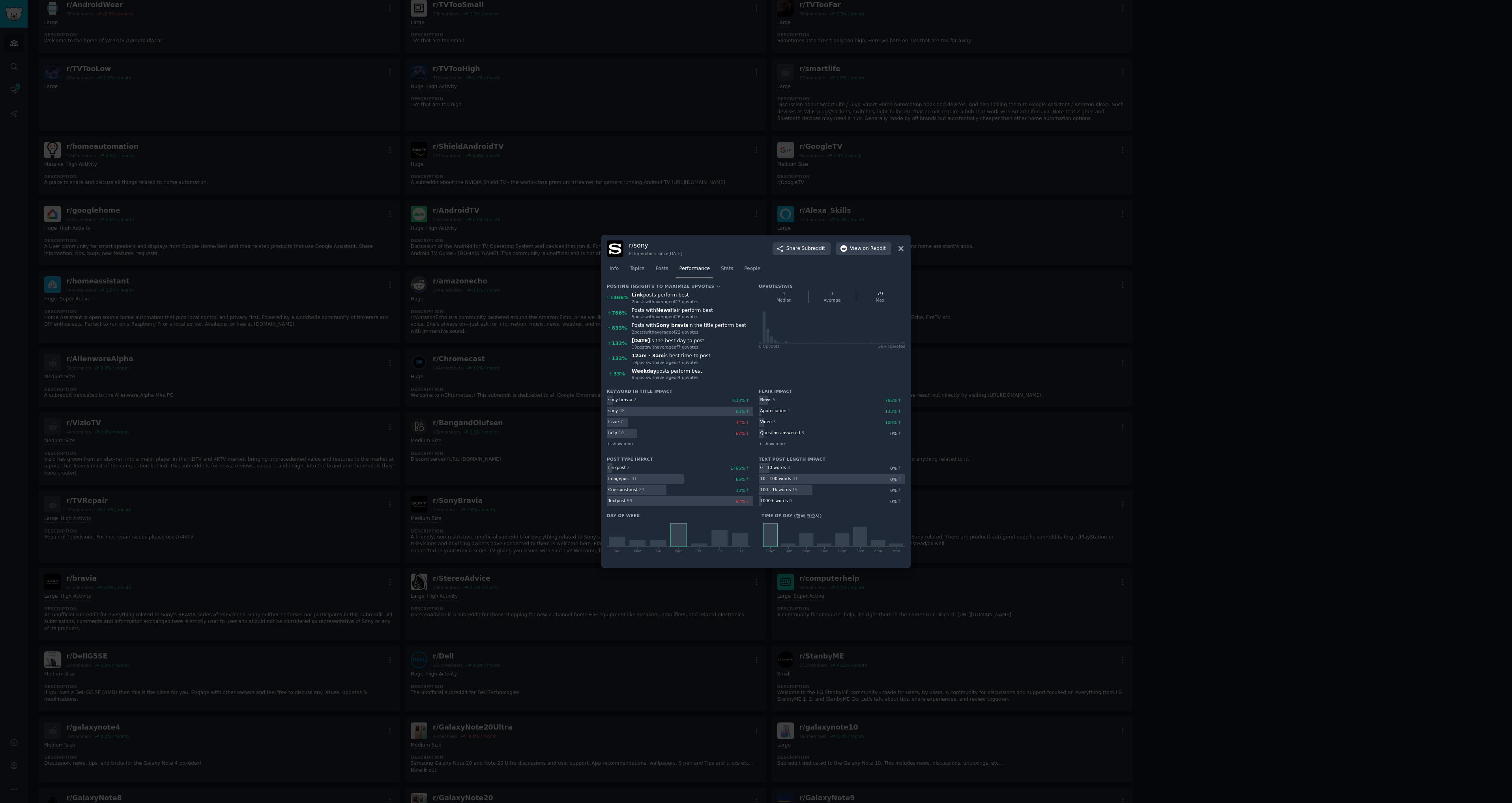
click at [898, 249] on icon at bounding box center [901, 248] width 8 height 8
